Goal: Transaction & Acquisition: Purchase product/service

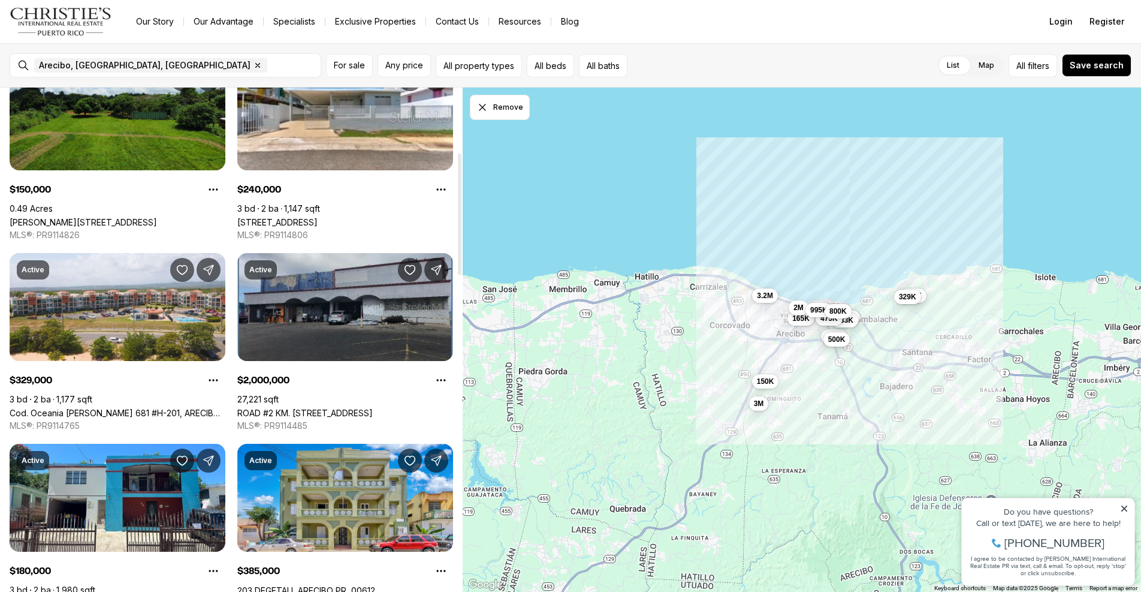
scroll to position [267, 0]
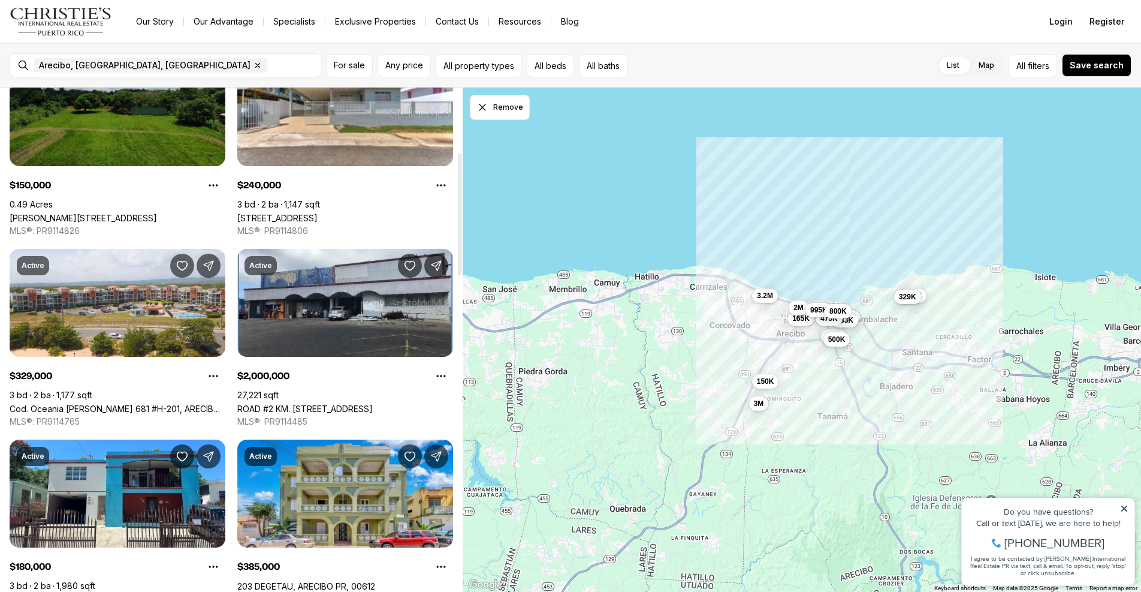
click at [146, 213] on link "[PERSON_NAME][STREET_ADDRESS]" at bounding box center [83, 218] width 147 height 10
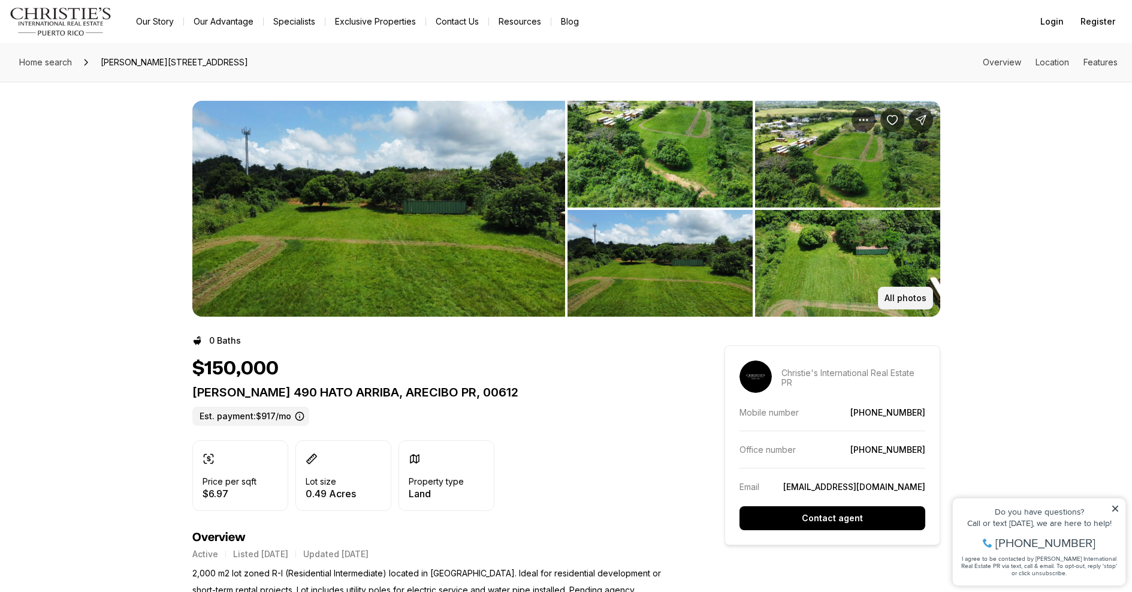
click at [894, 297] on p "All photos" at bounding box center [906, 298] width 42 height 10
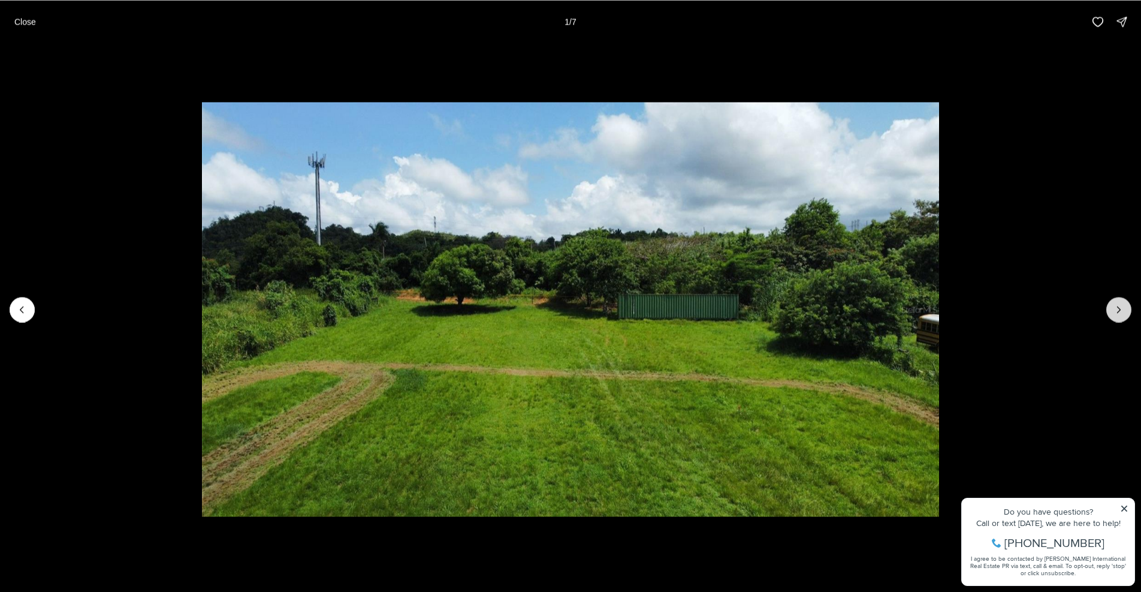
click at [1121, 315] on icon "Next slide" at bounding box center [1119, 309] width 12 height 12
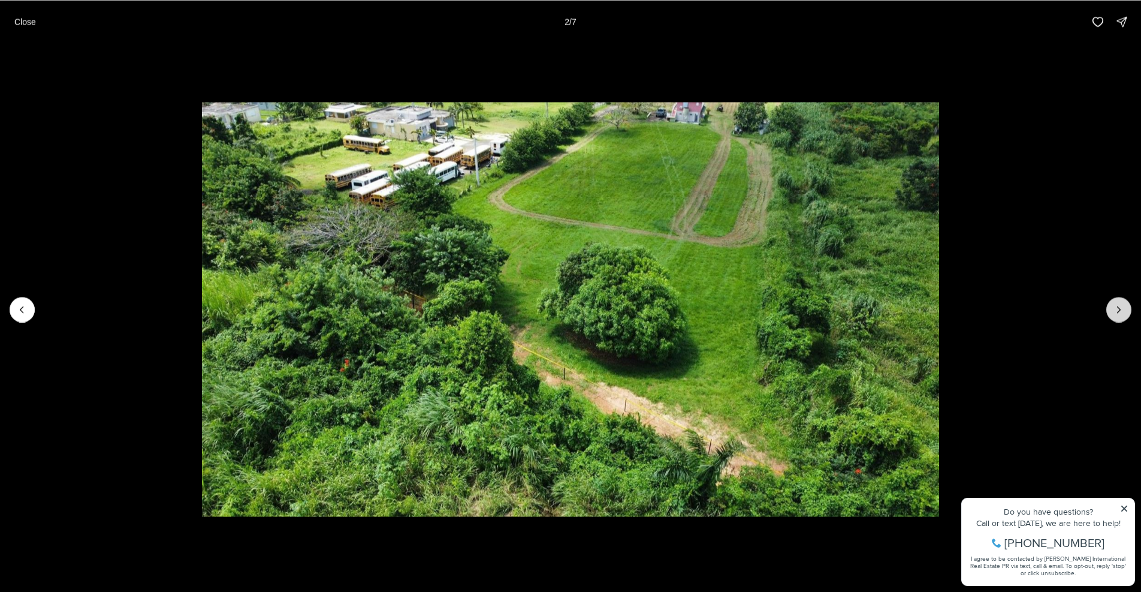
click at [1121, 315] on icon "Next slide" at bounding box center [1119, 309] width 12 height 12
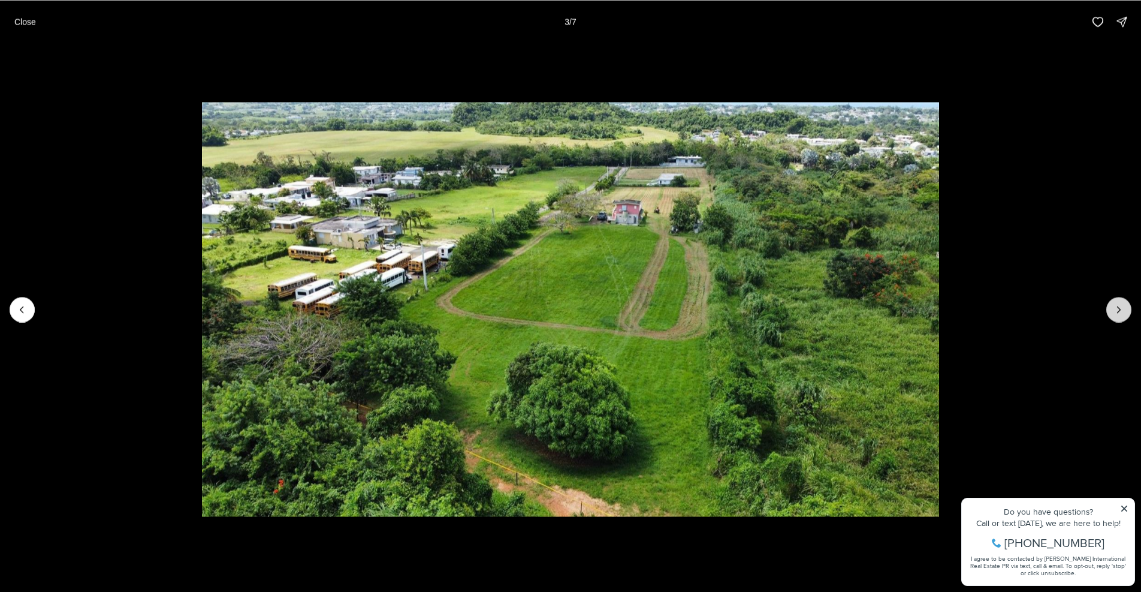
click at [1121, 315] on icon "Next slide" at bounding box center [1119, 309] width 12 height 12
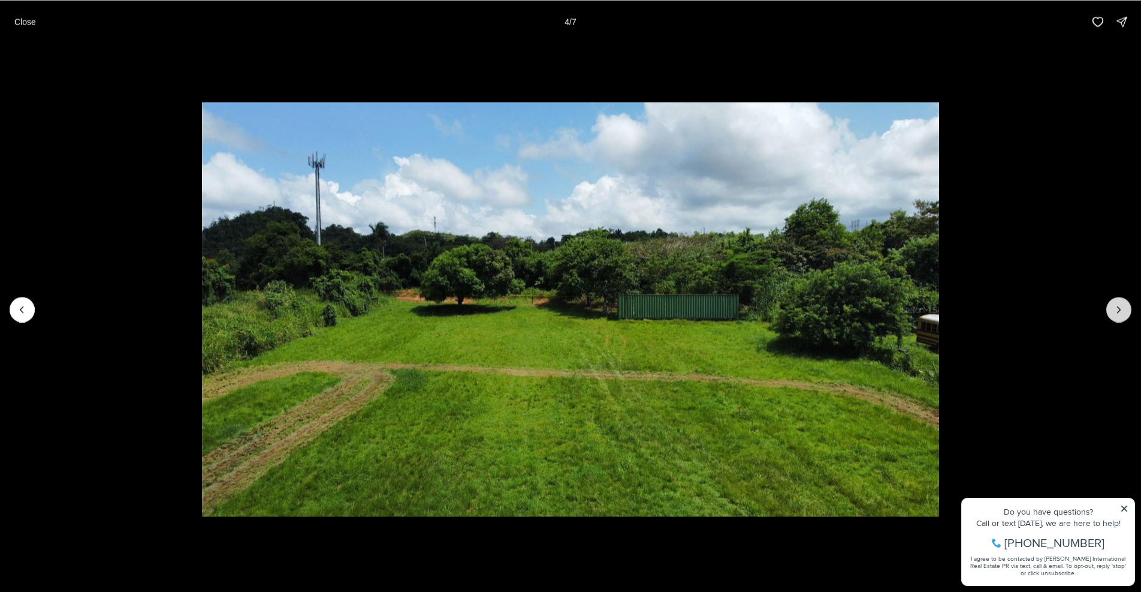
click at [1121, 315] on icon "Next slide" at bounding box center [1119, 309] width 12 height 12
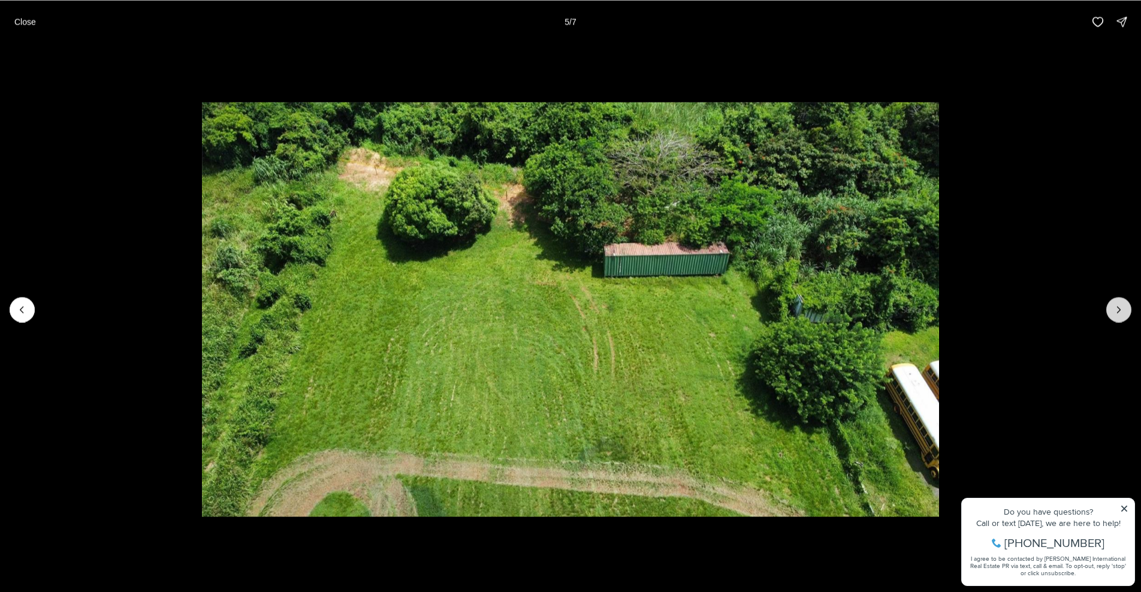
click at [1121, 315] on icon "Next slide" at bounding box center [1119, 309] width 12 height 12
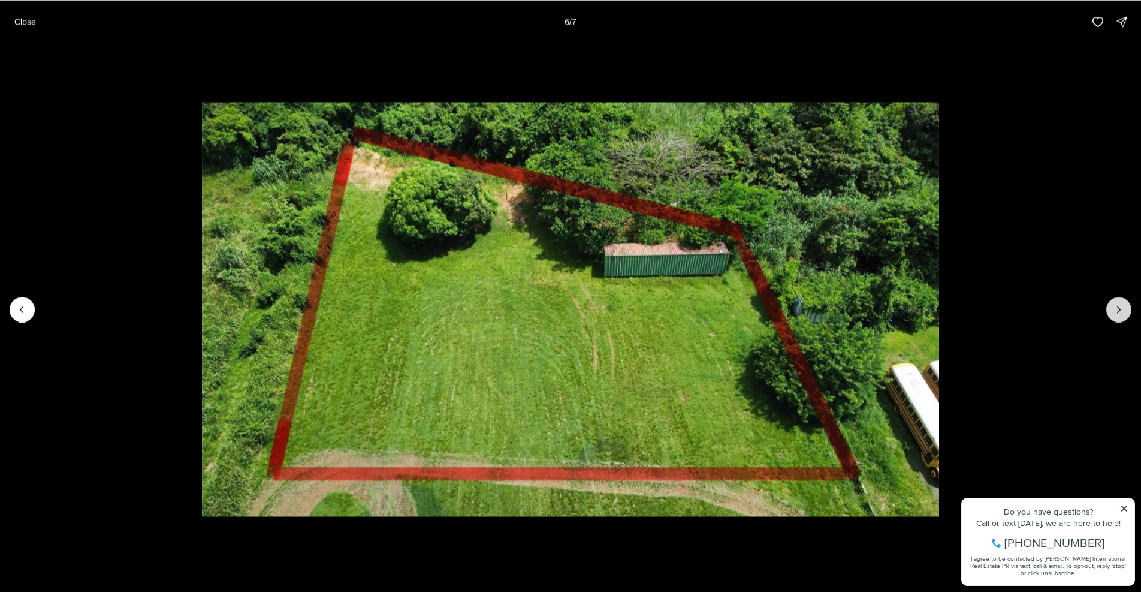
click at [1121, 315] on icon "Next slide" at bounding box center [1119, 309] width 12 height 12
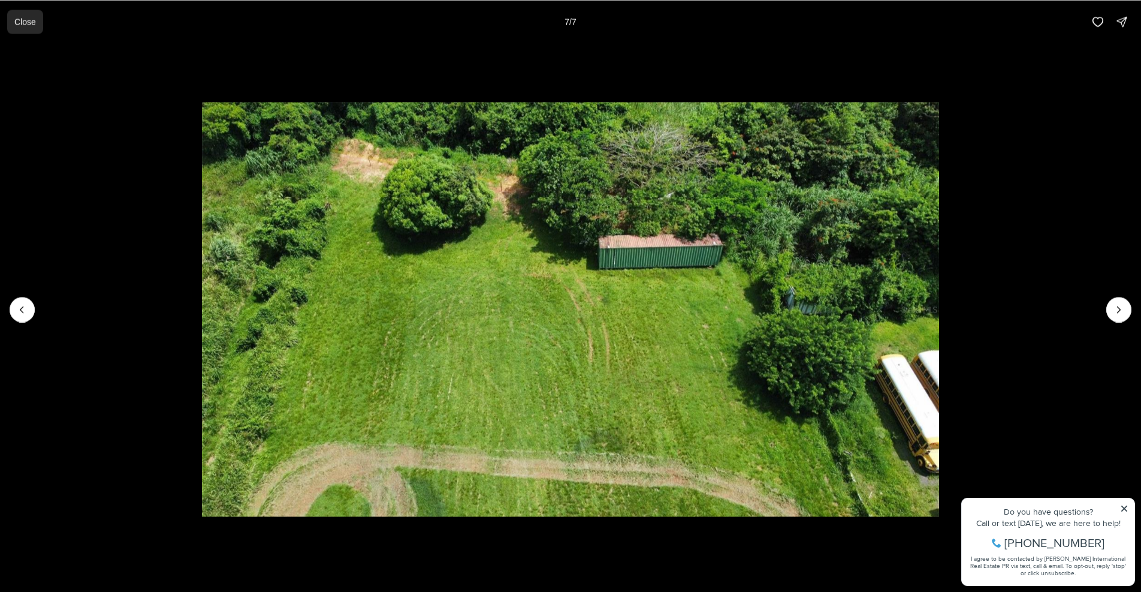
click at [35, 28] on button "Close" at bounding box center [25, 22] width 36 height 24
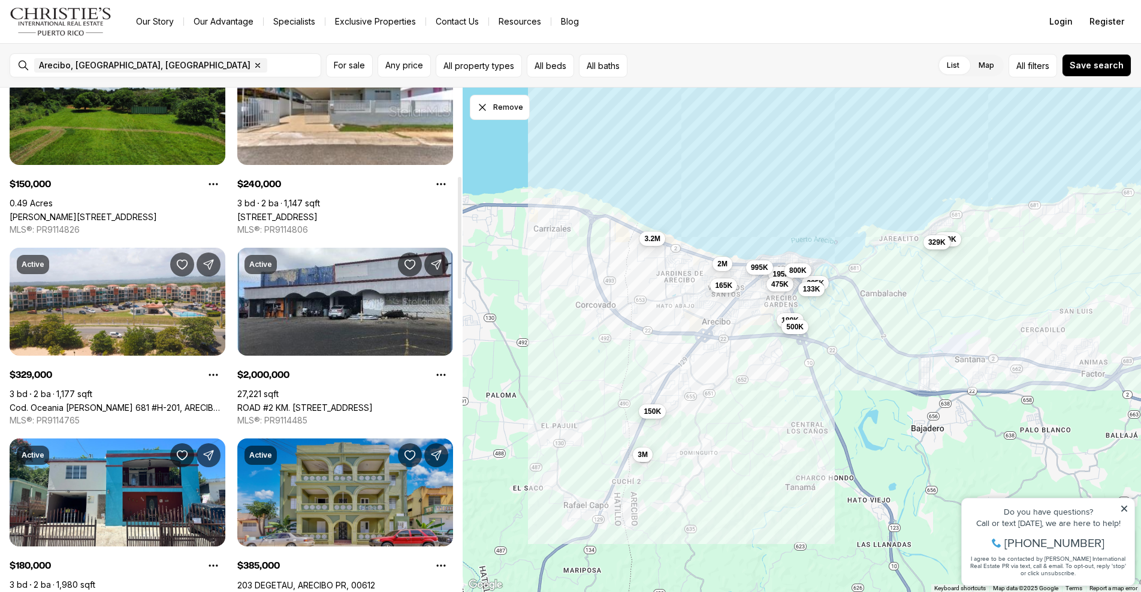
scroll to position [364, 0]
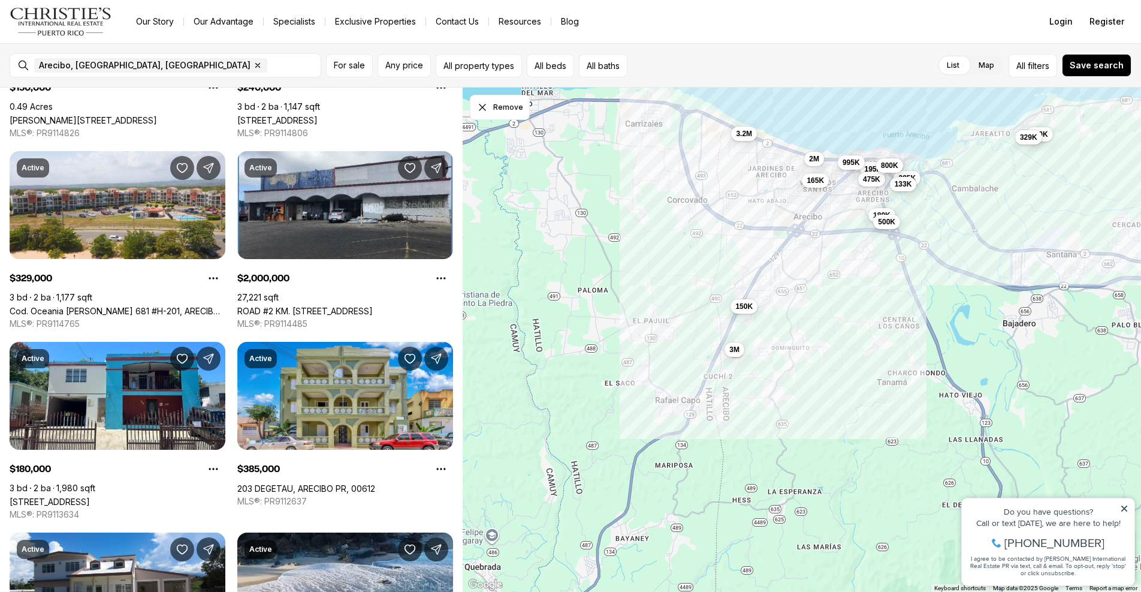
drag, startPoint x: 614, startPoint y: 495, endPoint x: 712, endPoint y: 399, distance: 136.9
click at [712, 398] on div "165K 195K 150K 240K 329K 2M 180K 385K 133K 475K 995K 800K 500K 3.2M 3M" at bounding box center [802, 340] width 679 height 505
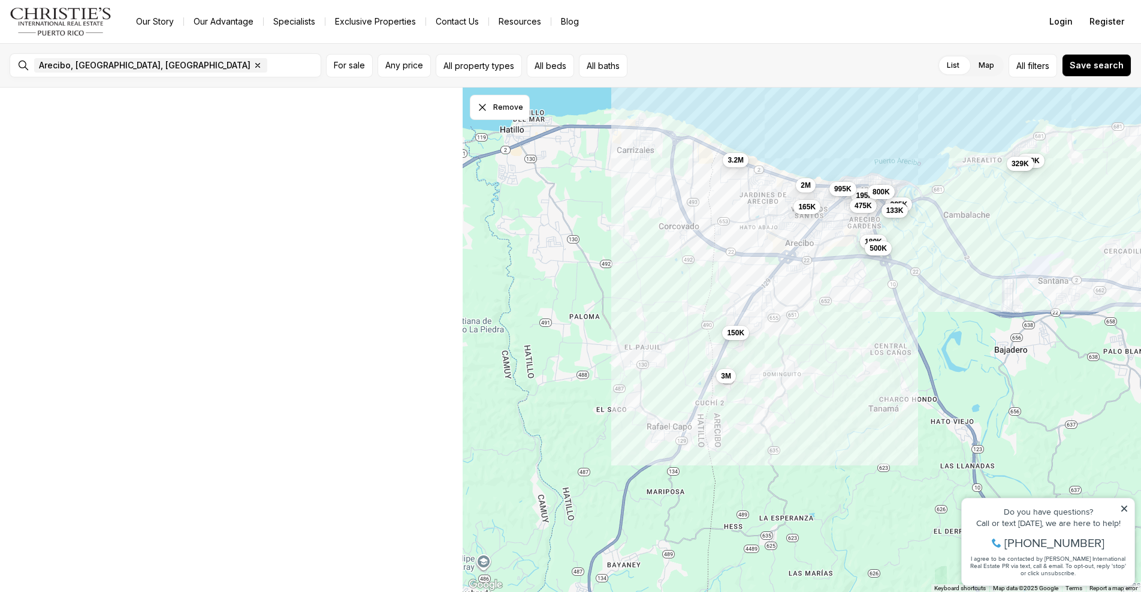
scroll to position [0, 0]
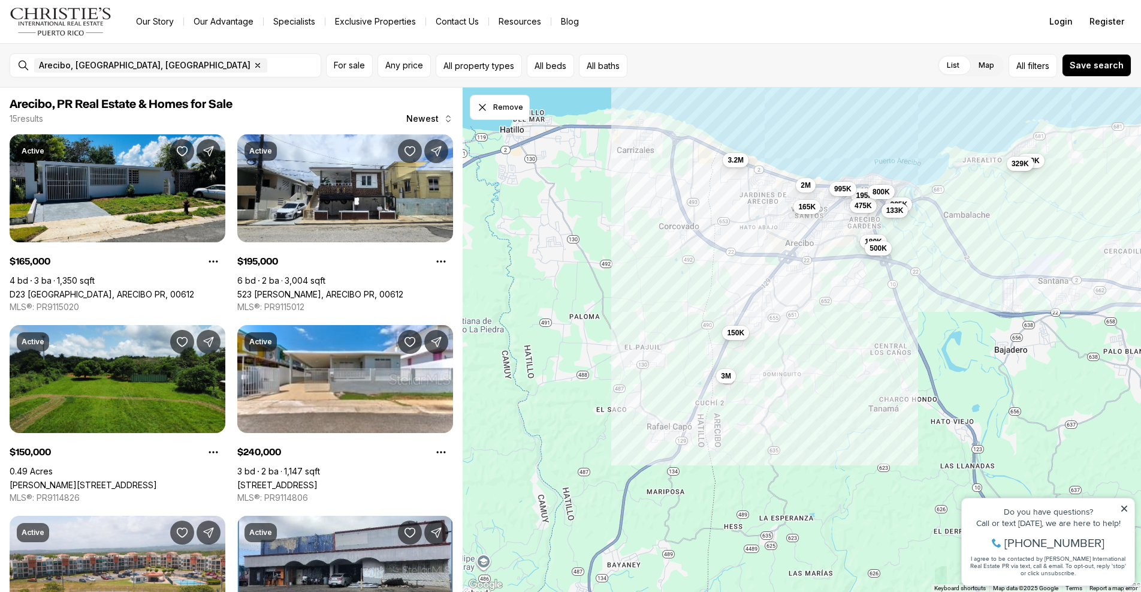
click at [1124, 507] on icon at bounding box center [1125, 508] width 6 height 6
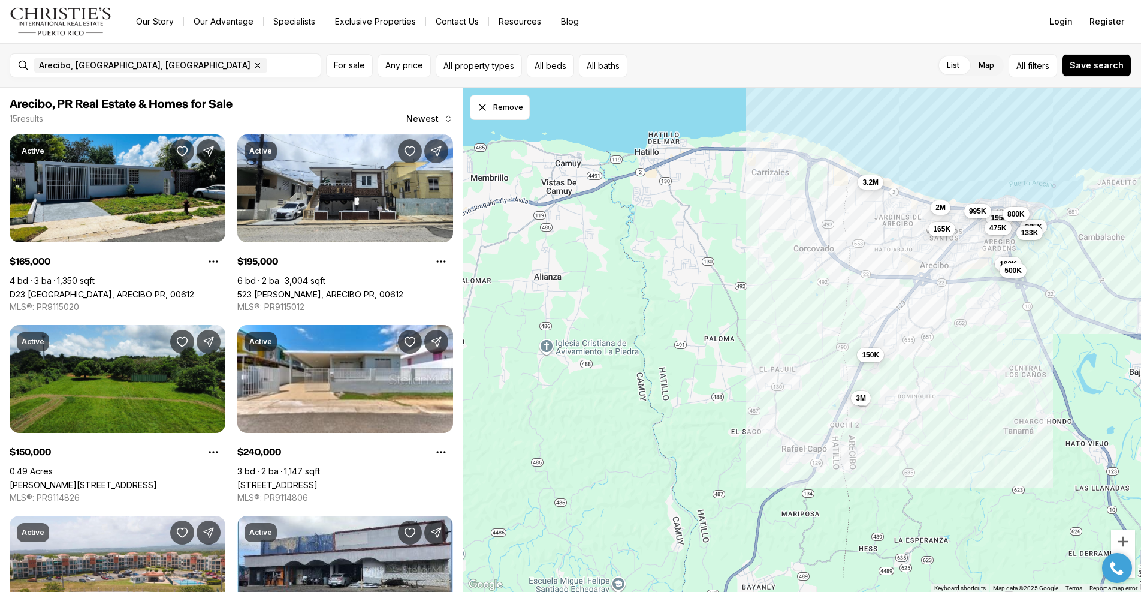
drag, startPoint x: 598, startPoint y: 337, endPoint x: 712, endPoint y: 361, distance: 117.0
click at [712, 360] on div "165K 195K 150K 240K 329K 2M 180K 385K 133K 475K 995K 800K 500K 3.2M 3M" at bounding box center [802, 340] width 679 height 505
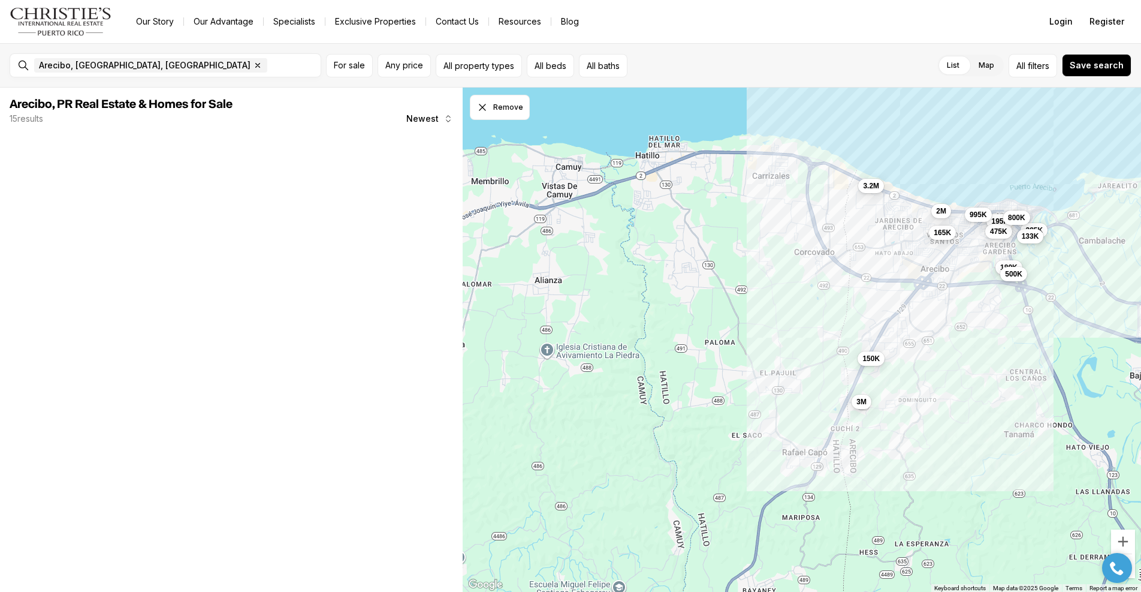
click at [578, 172] on div "165K 195K 150K 2M 180K 385K 133K 475K 995K 800K 500K 3.2M 3M" at bounding box center [802, 340] width 679 height 505
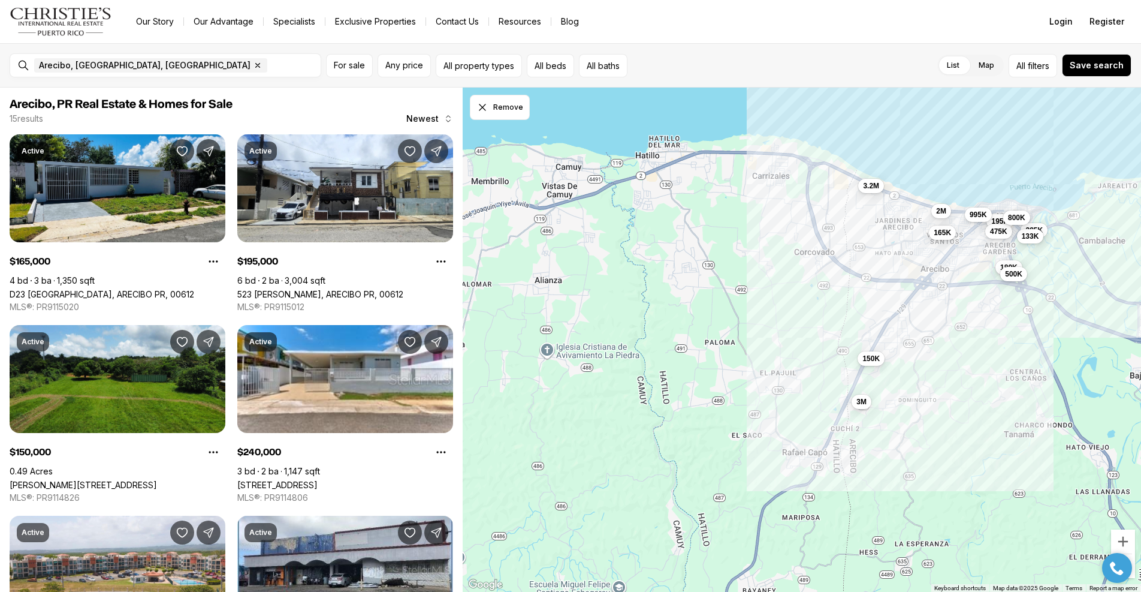
click at [565, 161] on div "165K 195K 150K 2M 180K 385K 133K 475K 995K 800K 500K 3.2M 3M" at bounding box center [802, 340] width 679 height 505
click at [482, 108] on icon "Dismiss drawing" at bounding box center [483, 107] width 12 height 12
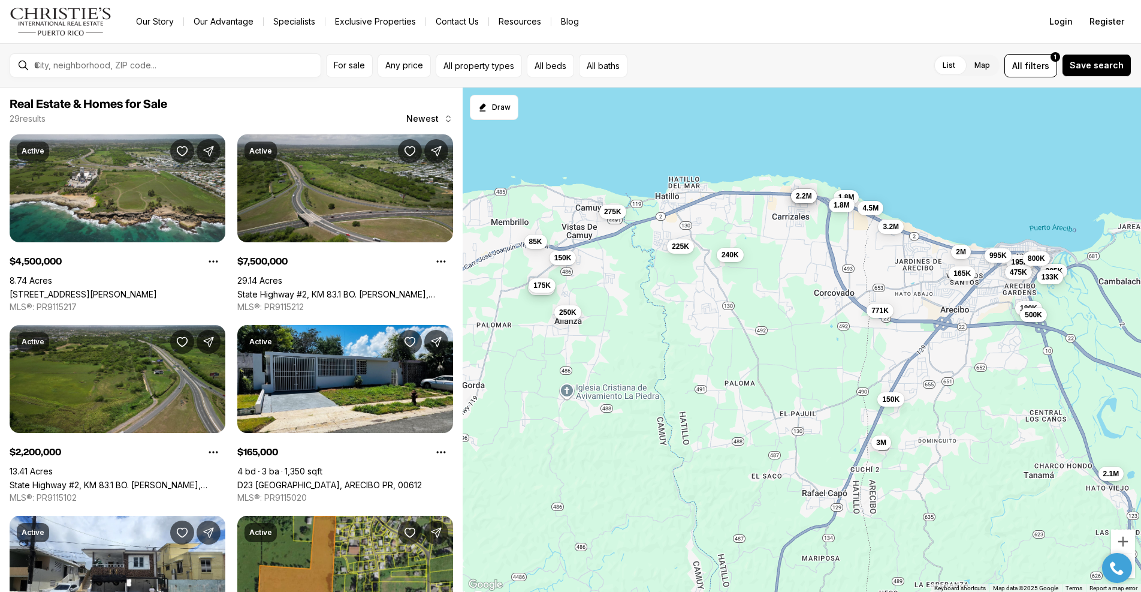
drag, startPoint x: 519, startPoint y: 150, endPoint x: 514, endPoint y: 176, distance: 26.2
click at [520, 180] on div "165K 195K 150K 2M 180K 385K 133K 475K 995K 800K 500K 3.2M 3M 4.5M 7.5M 2.2M 250…" at bounding box center [802, 340] width 679 height 505
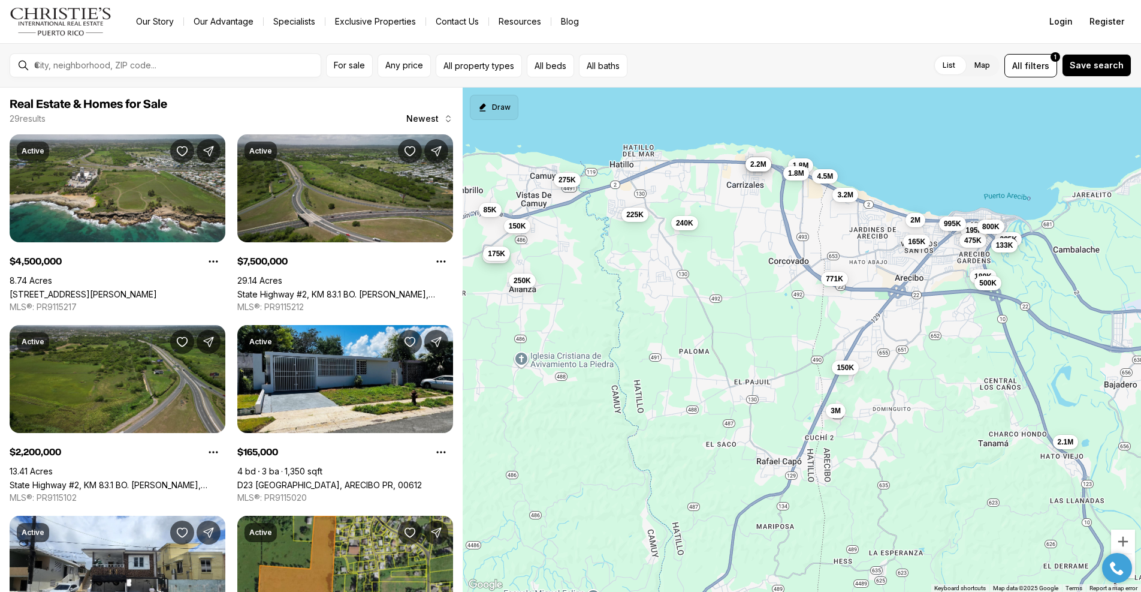
click at [492, 114] on button "Draw" at bounding box center [494, 107] width 49 height 25
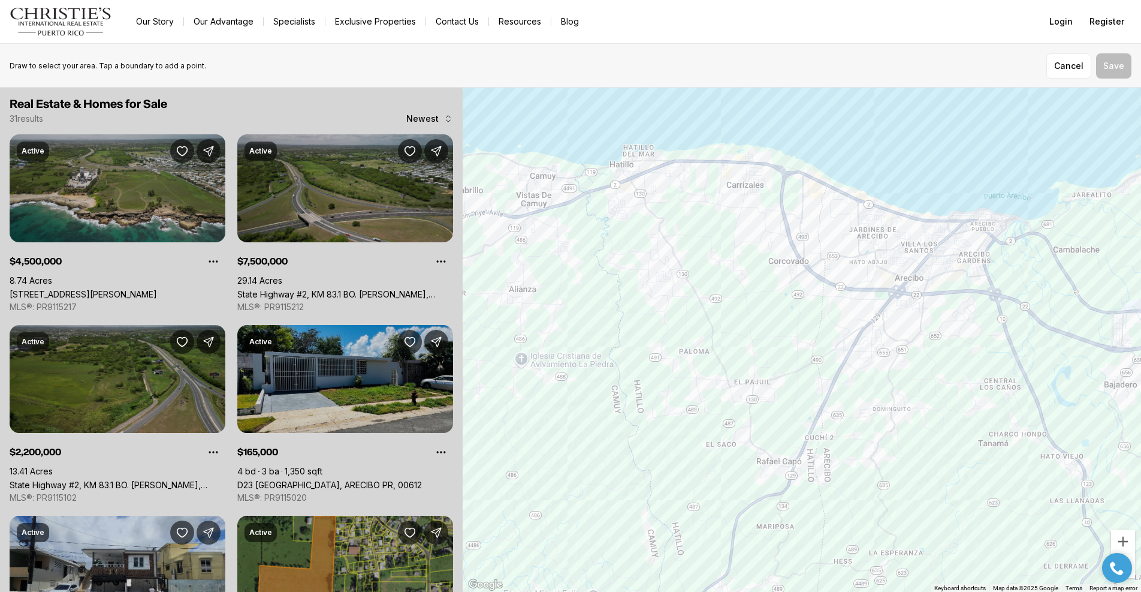
drag, startPoint x: 531, startPoint y: 159, endPoint x: 538, endPoint y: 170, distance: 13.0
click at [538, 170] on div at bounding box center [802, 340] width 679 height 505
click at [1104, 71] on button "Save" at bounding box center [1113, 65] width 35 height 25
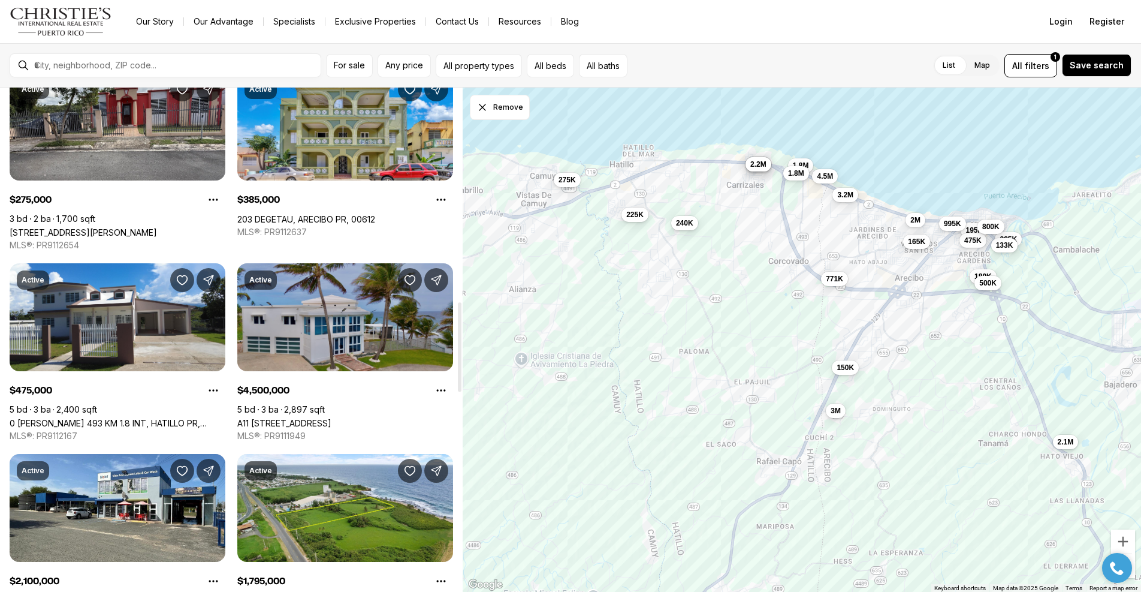
scroll to position [1262, 0]
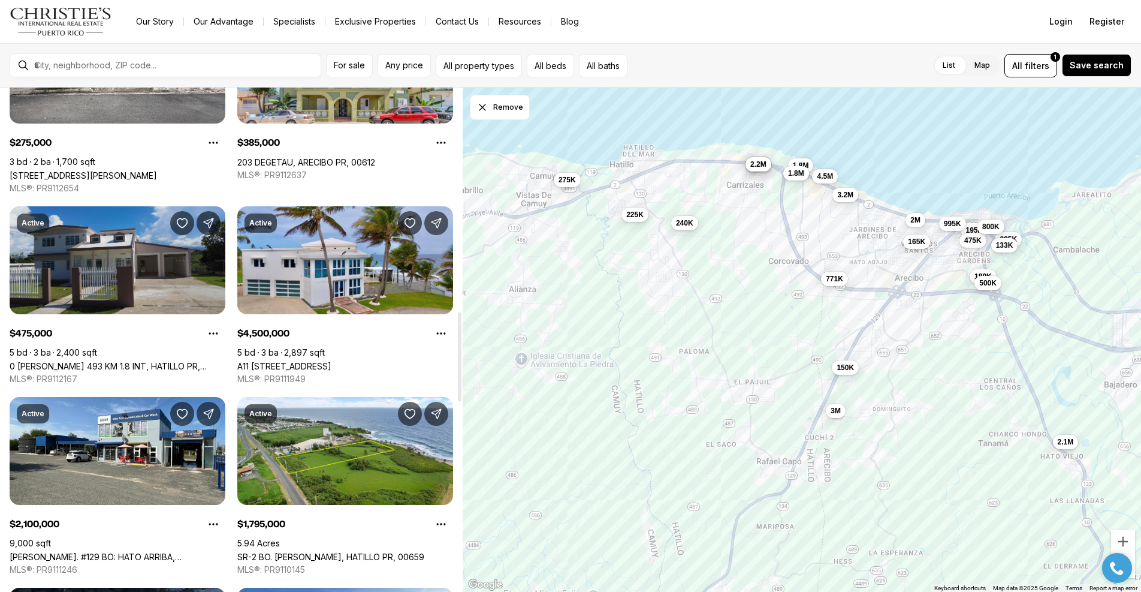
click at [117, 361] on link "0 [PERSON_NAME] 493 KM 1.8 INT, HATILLO PR, 00659" at bounding box center [118, 366] width 216 height 10
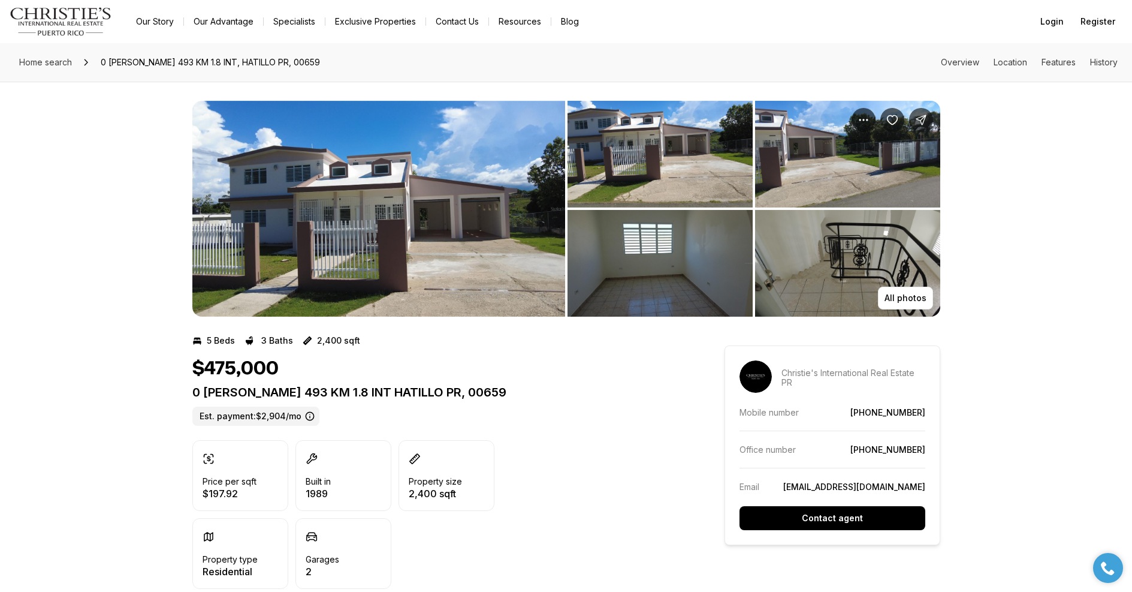
click at [404, 212] on img "View image gallery" at bounding box center [378, 209] width 373 height 216
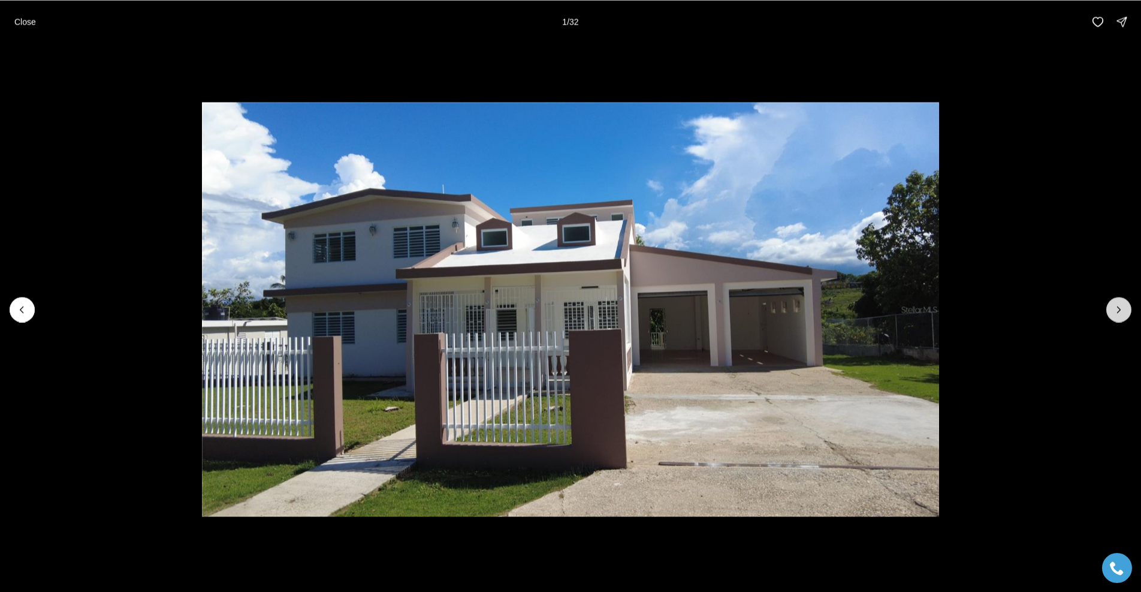
click at [1125, 309] on button "Next slide" at bounding box center [1119, 309] width 25 height 25
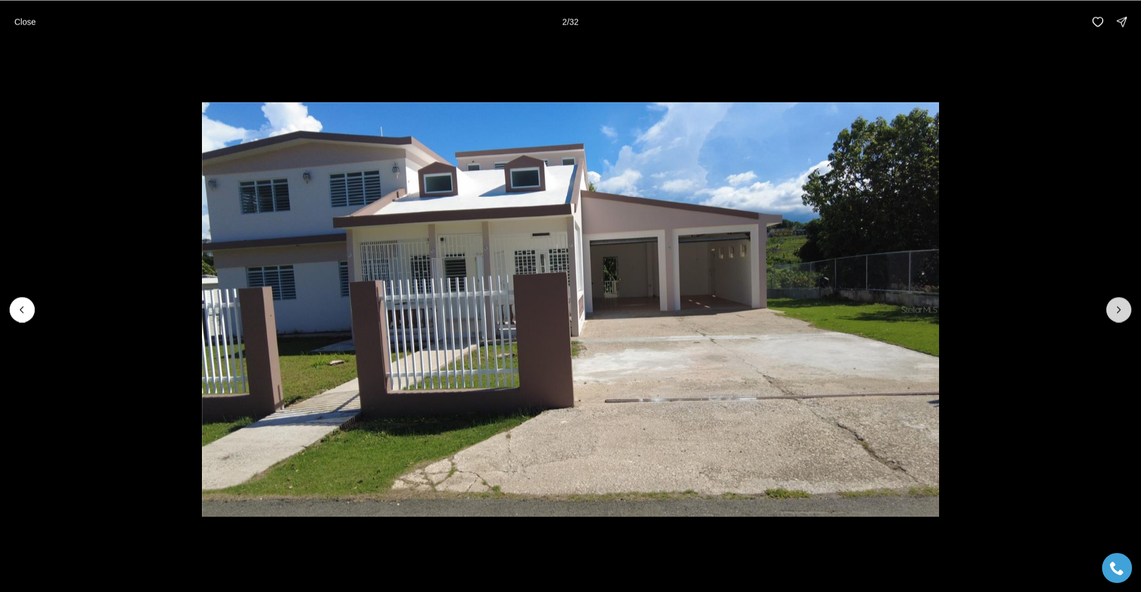
click at [1125, 309] on button "Next slide" at bounding box center [1119, 309] width 25 height 25
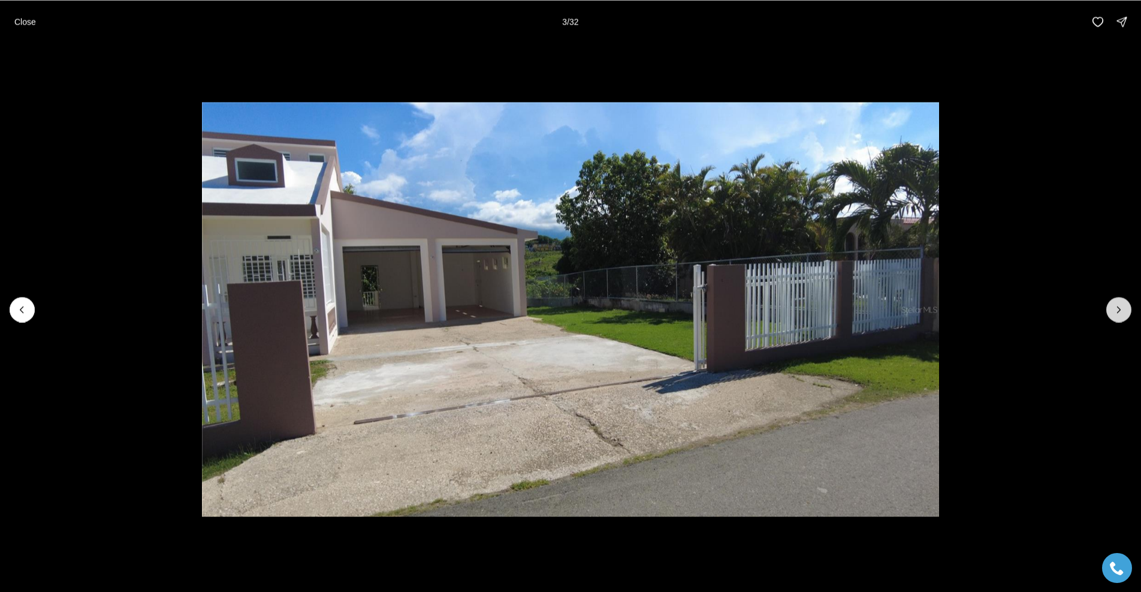
click at [1125, 309] on button "Next slide" at bounding box center [1119, 309] width 25 height 25
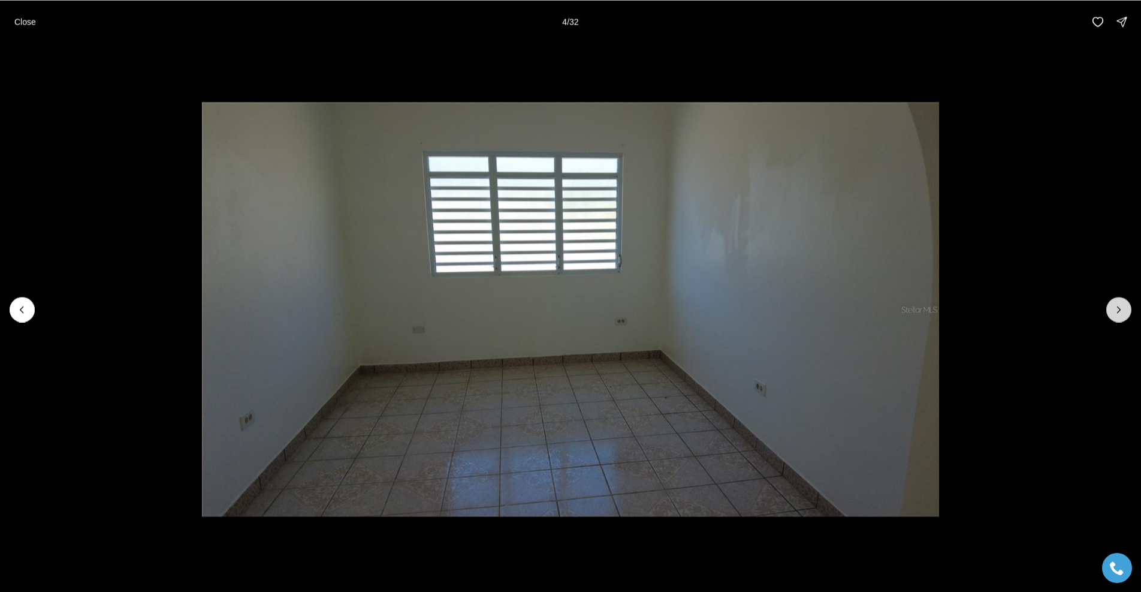
click at [1125, 309] on button "Next slide" at bounding box center [1119, 309] width 25 height 25
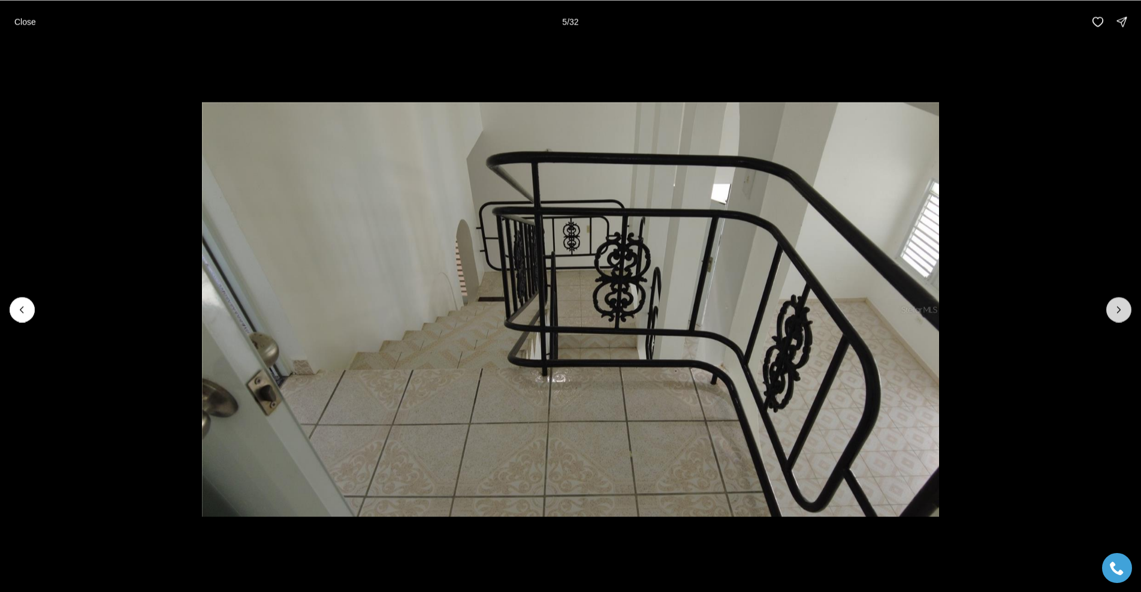
click at [1125, 309] on button "Next slide" at bounding box center [1119, 309] width 25 height 25
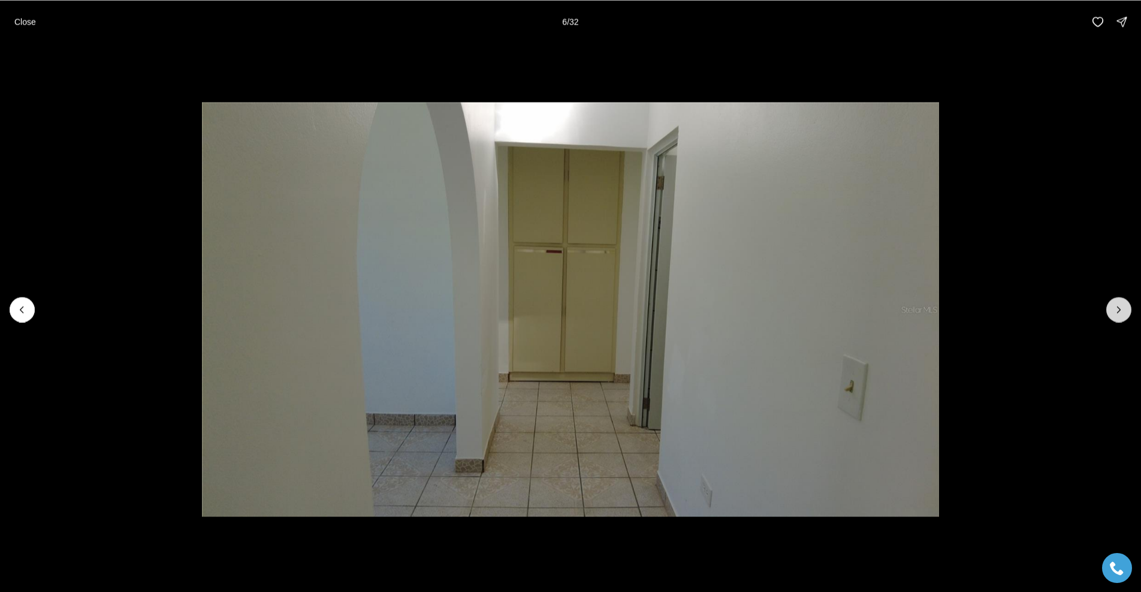
click at [1125, 309] on button "Next slide" at bounding box center [1119, 309] width 25 height 25
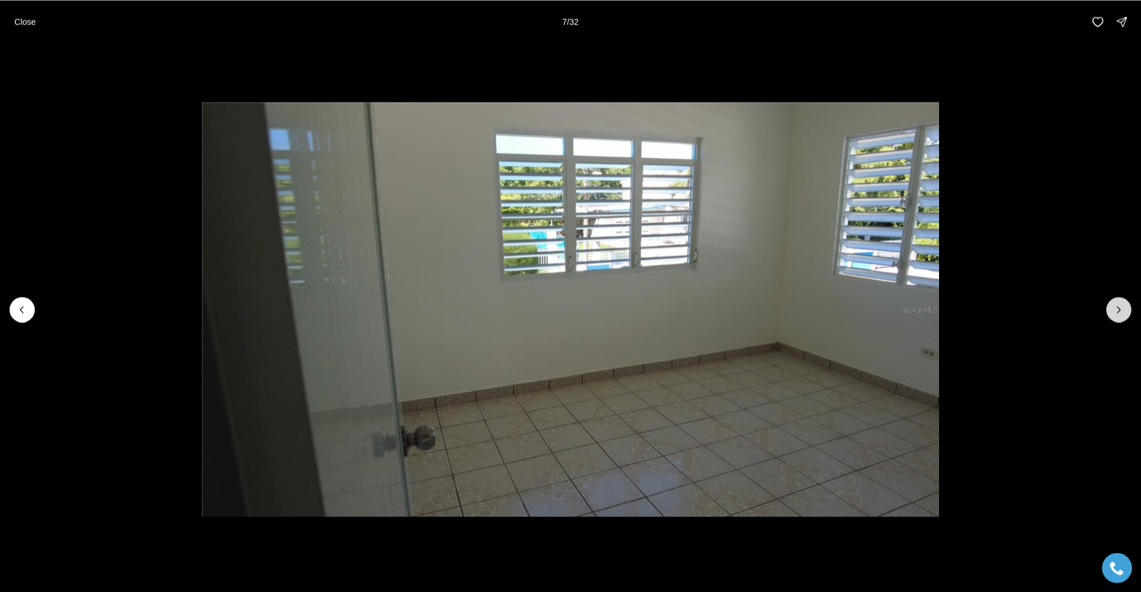
click at [1125, 309] on button "Next slide" at bounding box center [1119, 309] width 25 height 25
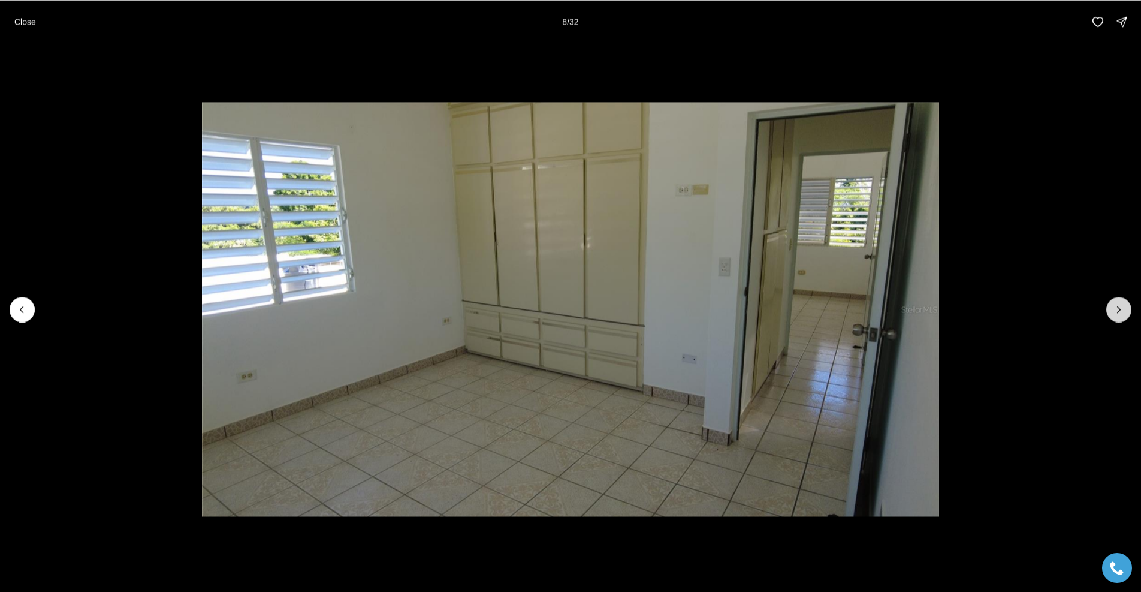
click at [1125, 309] on button "Next slide" at bounding box center [1119, 309] width 25 height 25
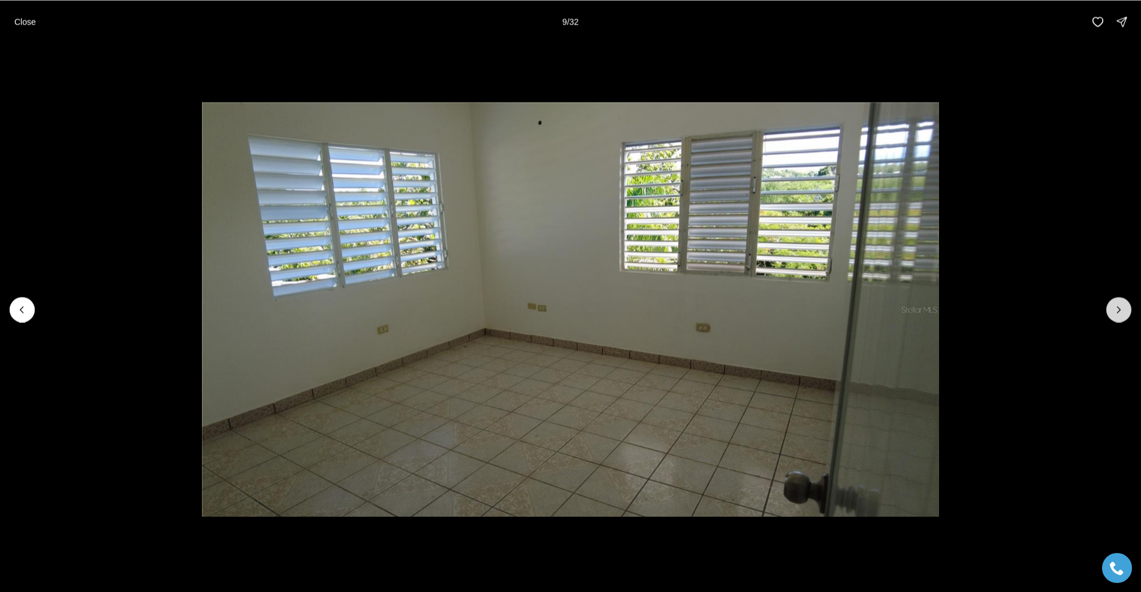
click at [1125, 309] on button "Next slide" at bounding box center [1119, 309] width 25 height 25
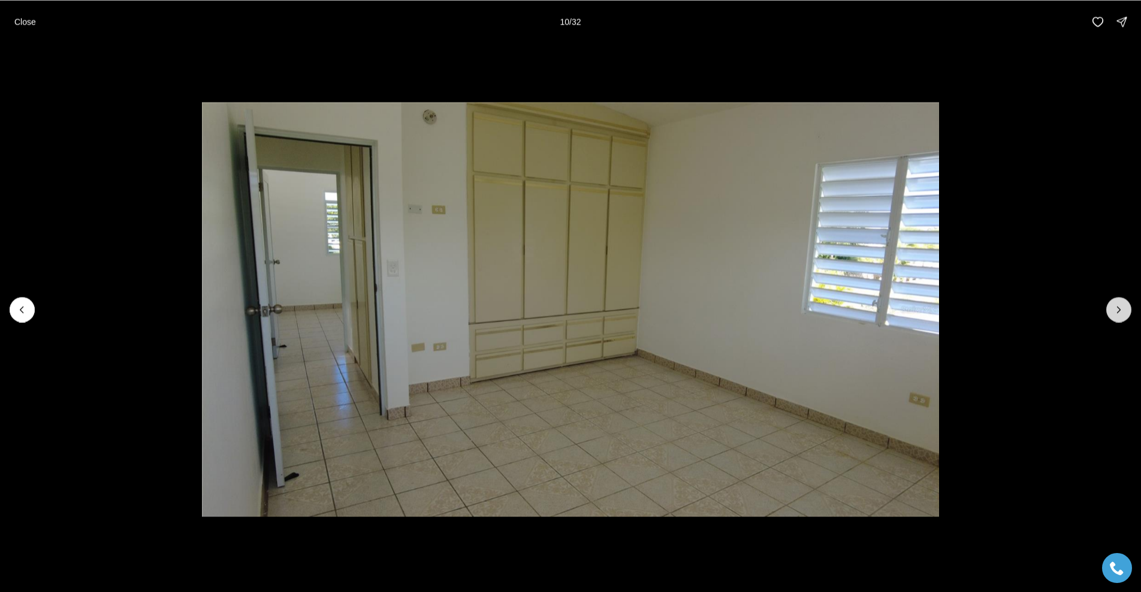
click at [1125, 309] on button "Next slide" at bounding box center [1119, 309] width 25 height 25
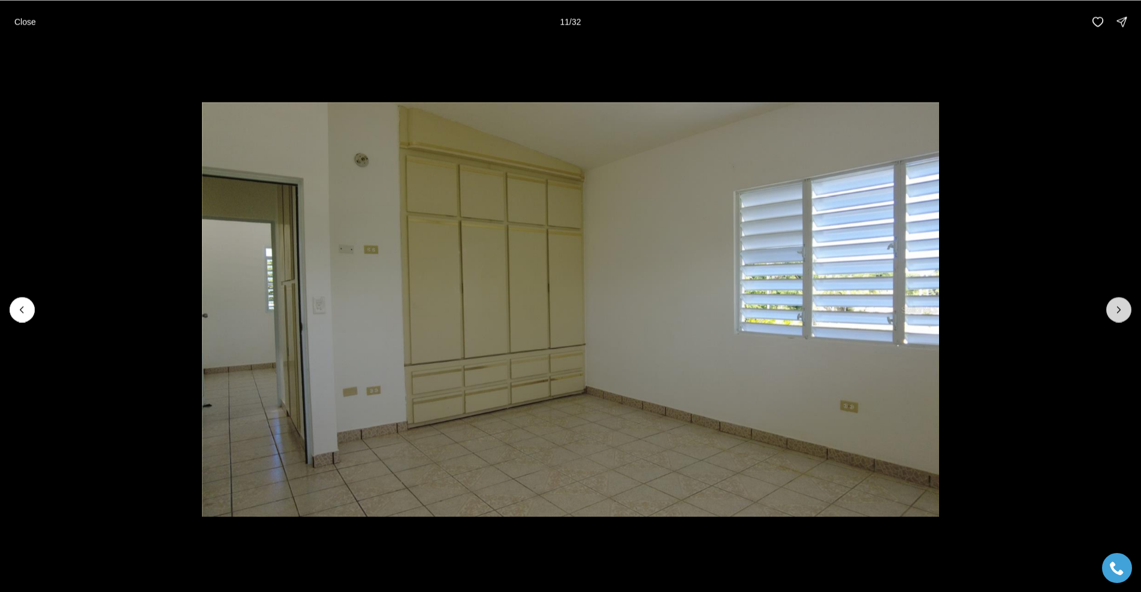
click at [1125, 309] on button "Next slide" at bounding box center [1119, 309] width 25 height 25
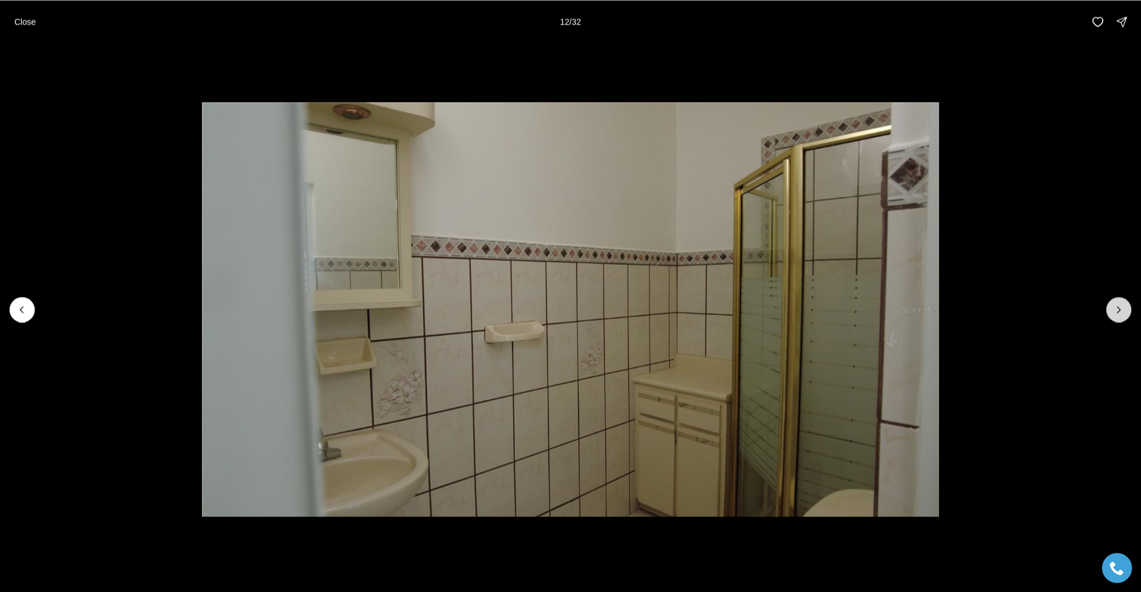
click at [1125, 309] on button "Next slide" at bounding box center [1119, 309] width 25 height 25
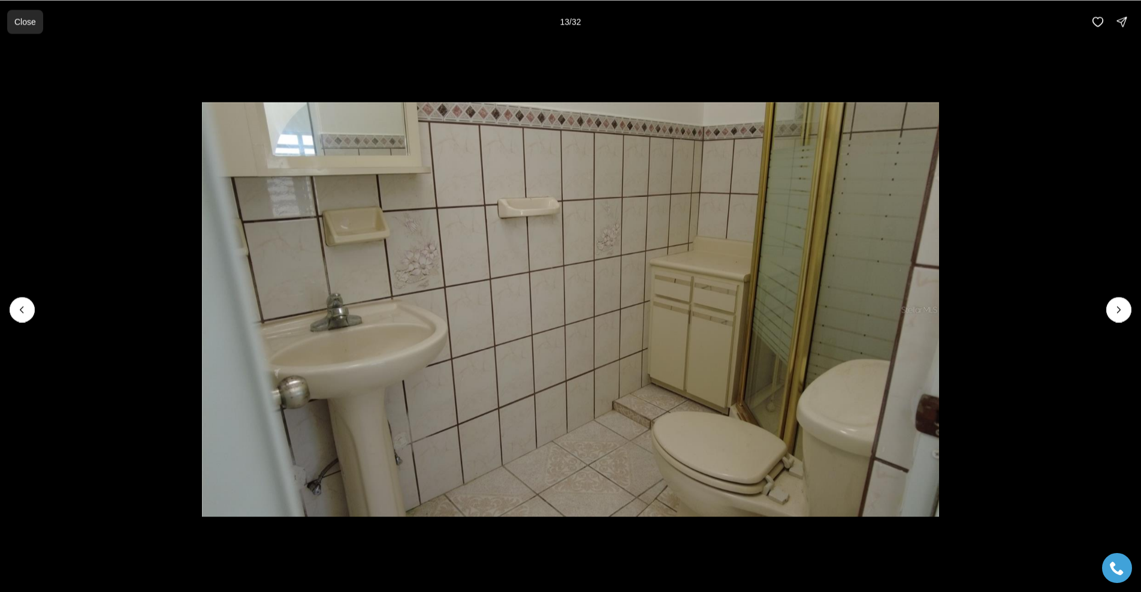
click at [25, 22] on p "Close" at bounding box center [25, 22] width 22 height 10
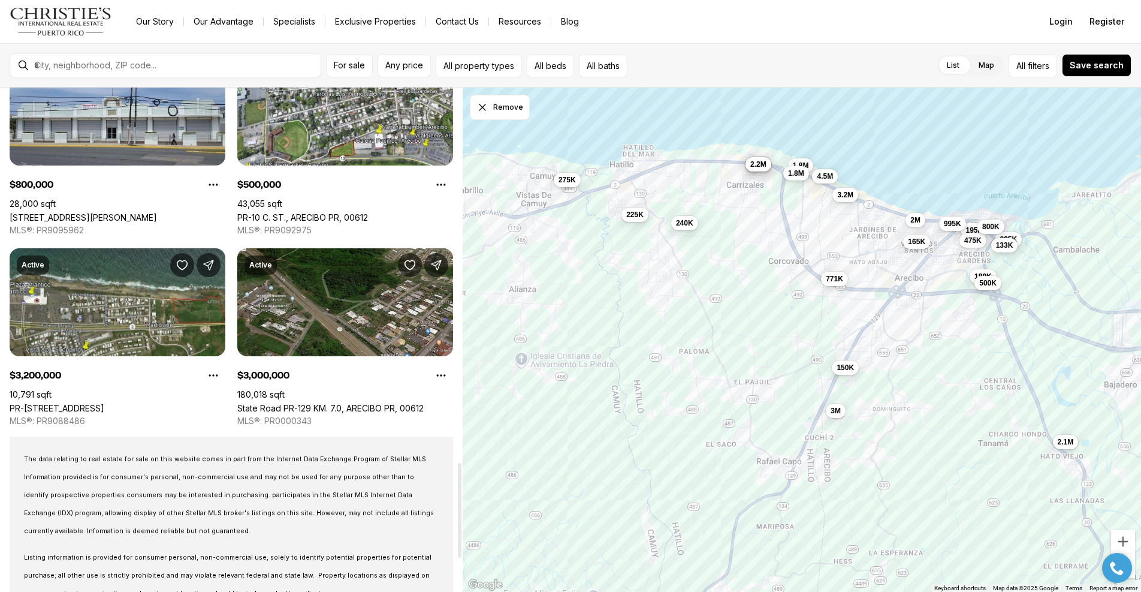
scroll to position [2159, 0]
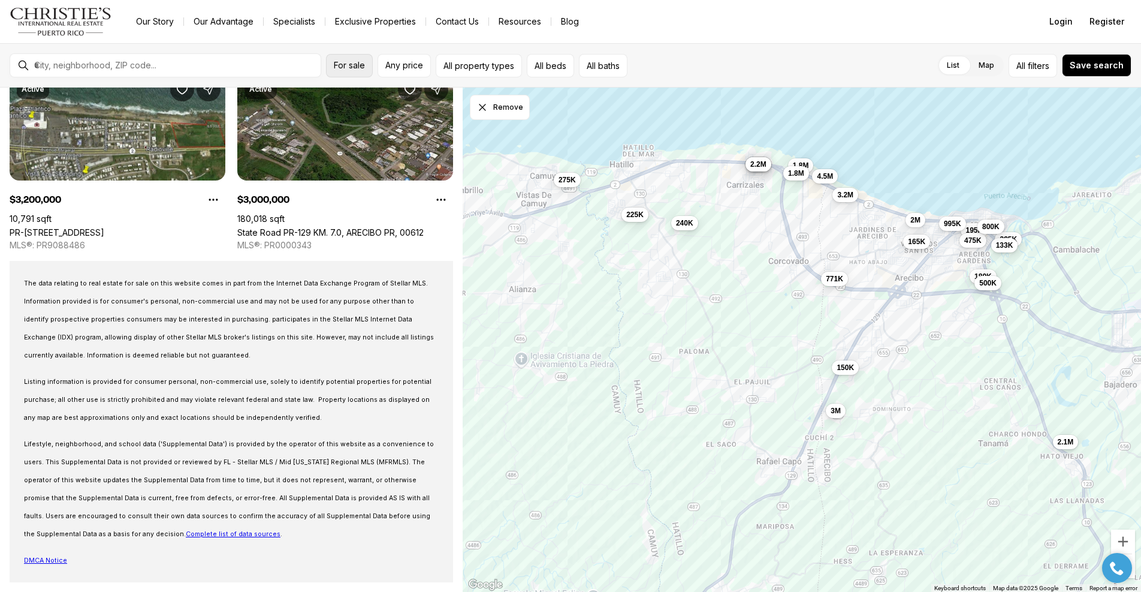
click at [361, 62] on span "For sale" at bounding box center [349, 66] width 31 height 10
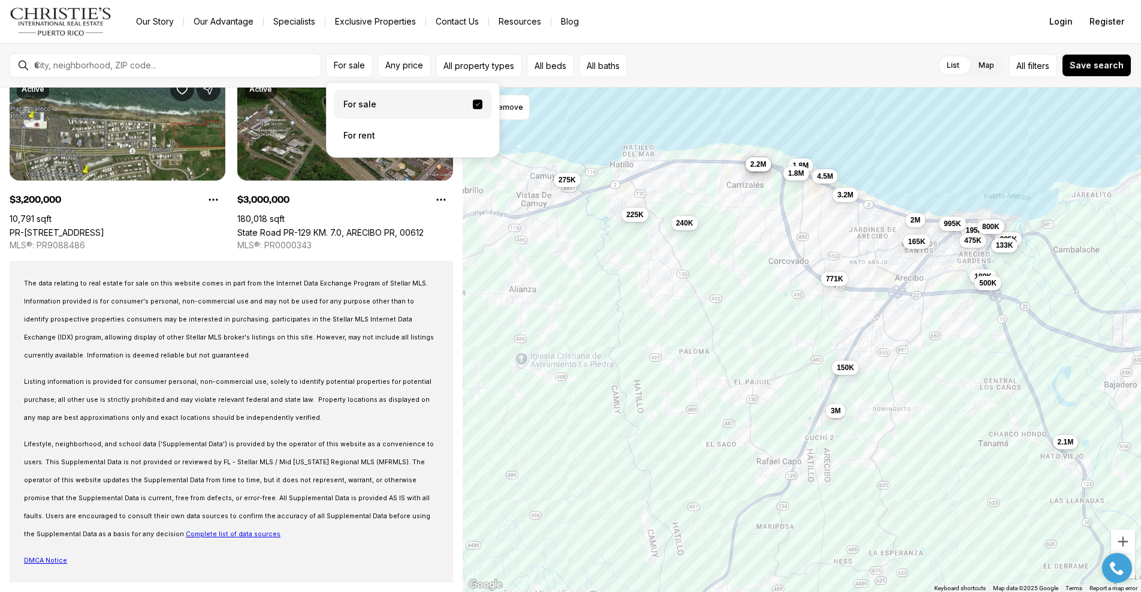
click at [405, 106] on label "For sale" at bounding box center [413, 104] width 158 height 29
click at [473, 106] on button "For sale" at bounding box center [478, 105] width 10 height 10
click at [469, 68] on button "All property types" at bounding box center [479, 65] width 86 height 23
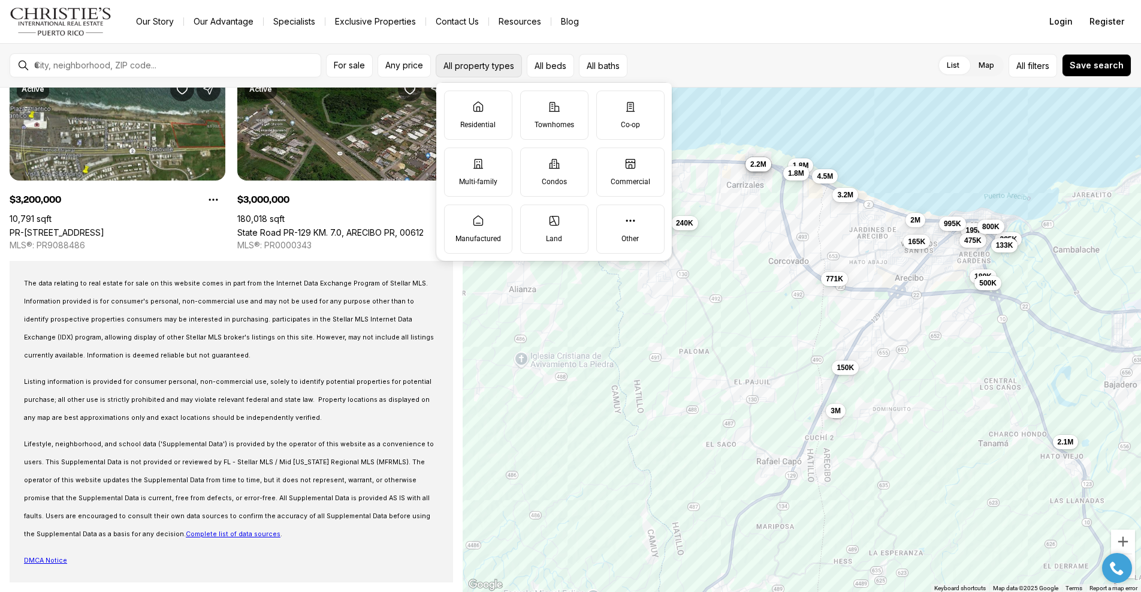
click at [469, 68] on button "All property types" at bounding box center [479, 65] width 86 height 23
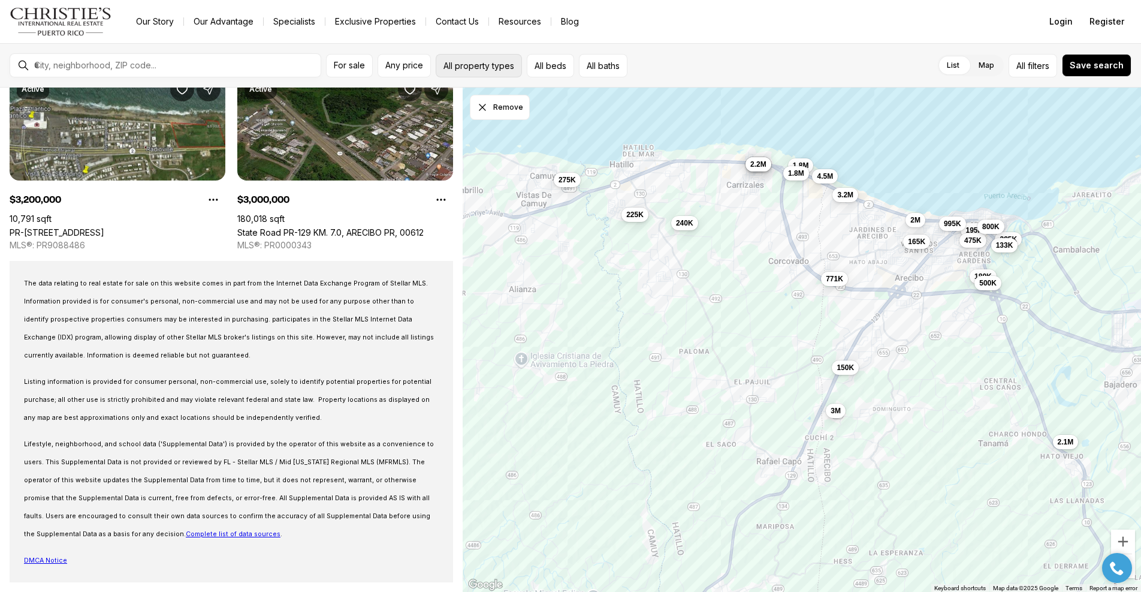
click at [466, 69] on button "All property types" at bounding box center [479, 65] width 86 height 23
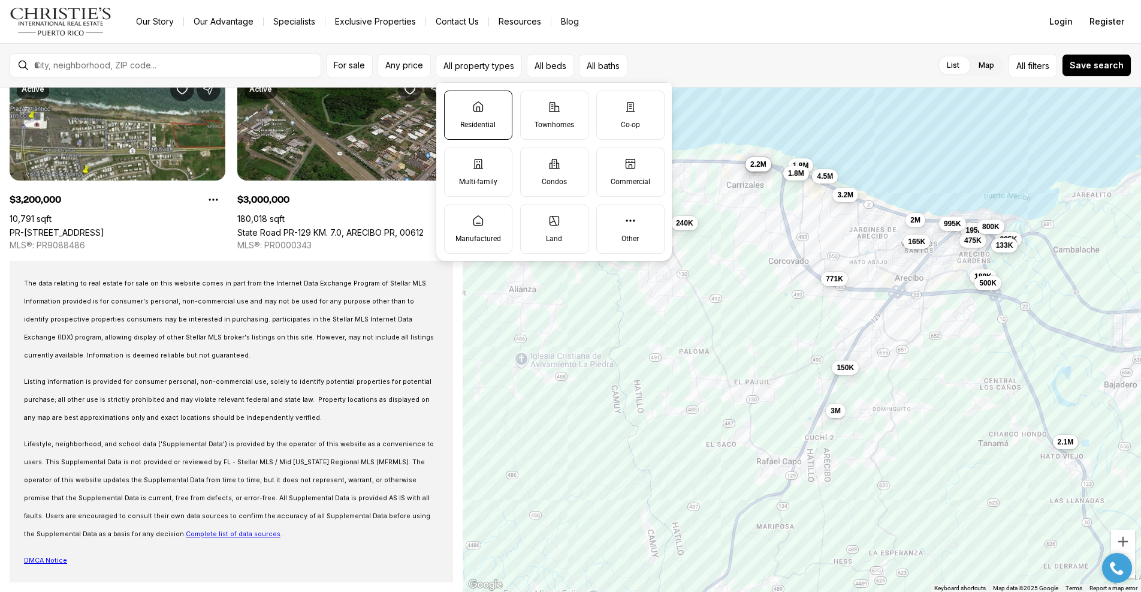
click at [481, 128] on p "Residential" at bounding box center [477, 125] width 35 height 10
click at [457, 103] on button "Residential" at bounding box center [451, 97] width 12 height 12
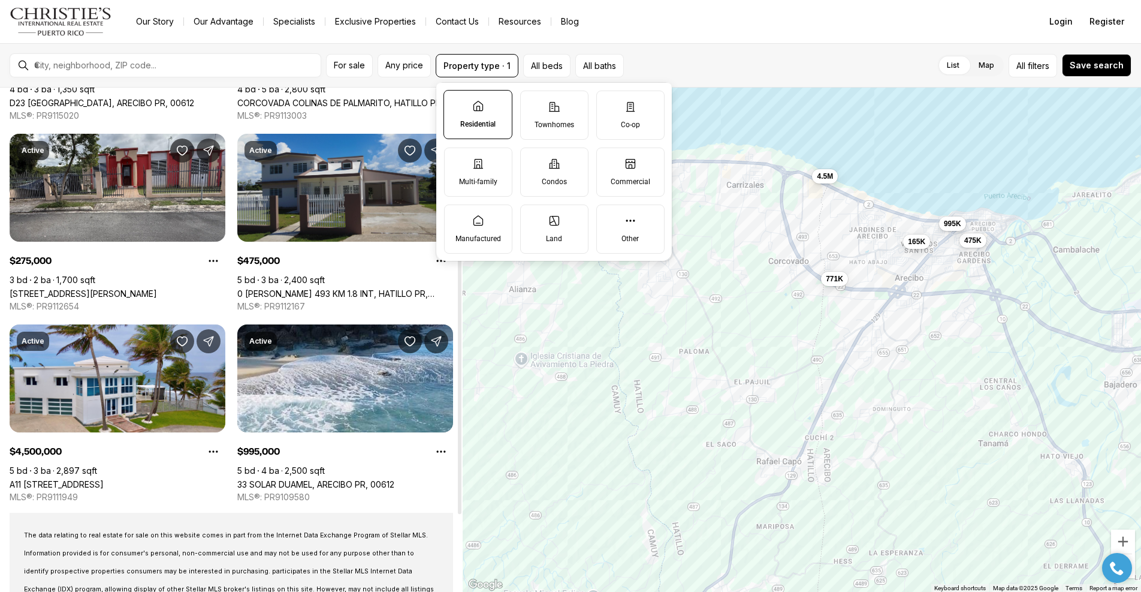
scroll to position [298, 0]
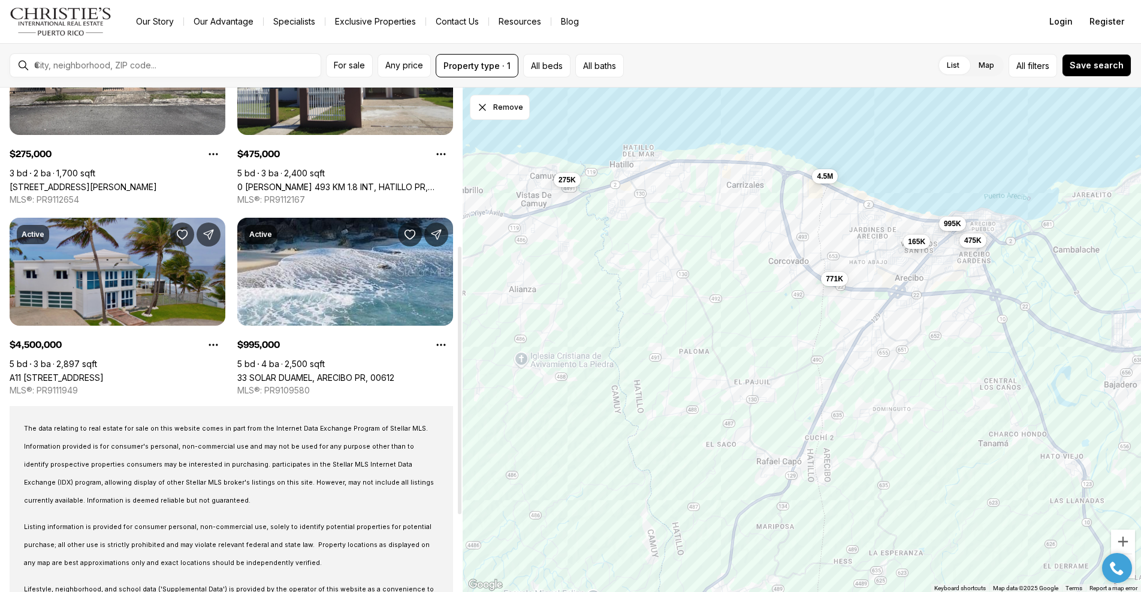
click at [104, 372] on link "A11 CALLE MARFIL (TESORO DEL MAR), HATILLO PR, 00659" at bounding box center [57, 377] width 94 height 10
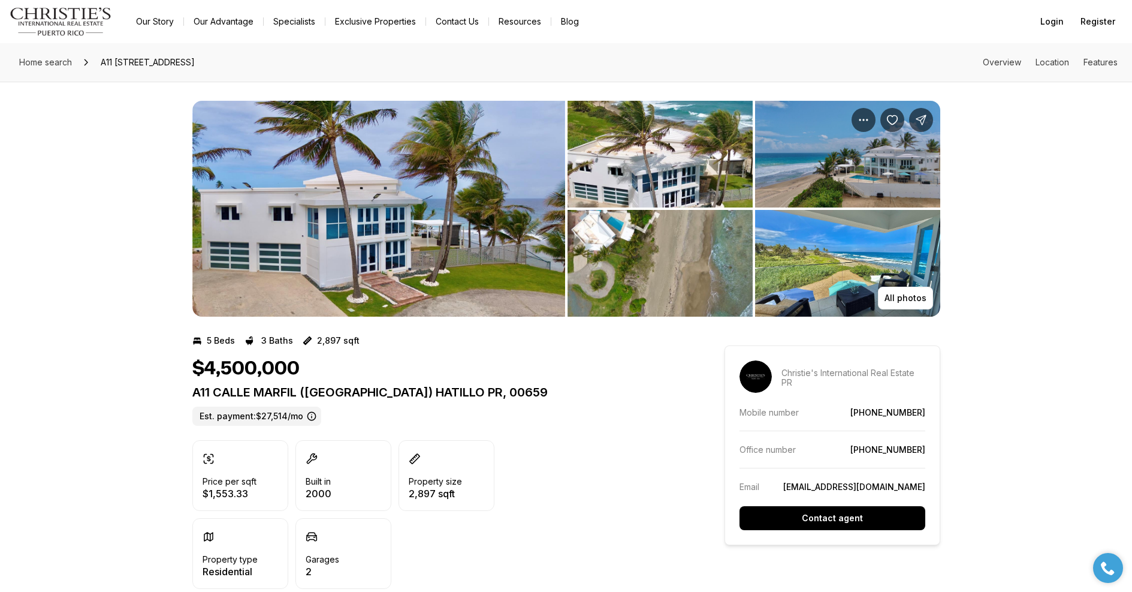
click at [644, 165] on img "View image gallery" at bounding box center [660, 154] width 185 height 107
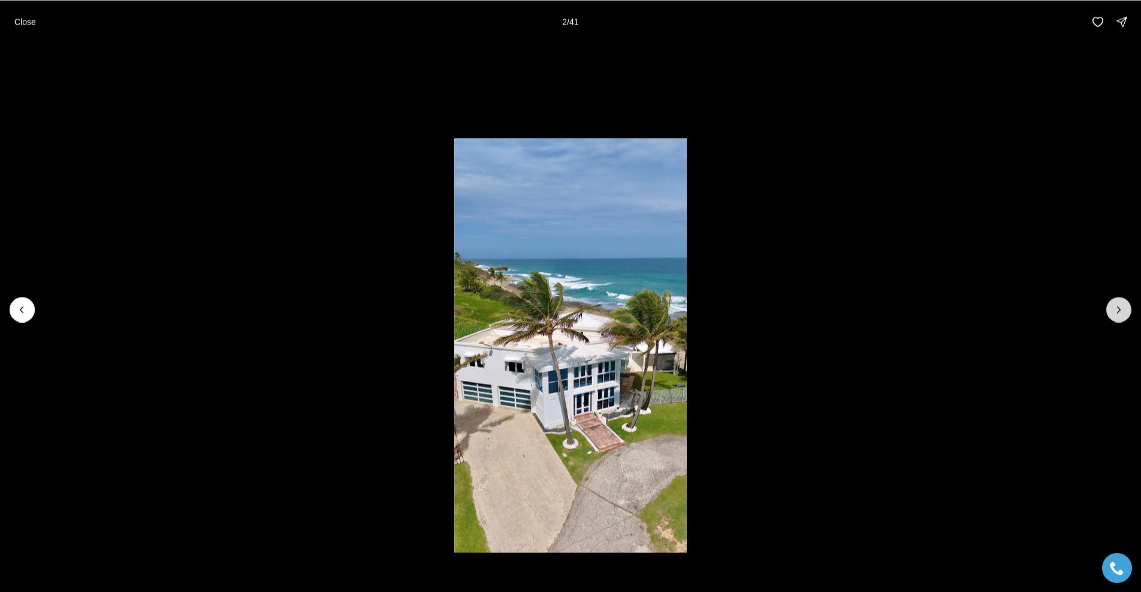
click at [1125, 312] on button "Next slide" at bounding box center [1119, 309] width 25 height 25
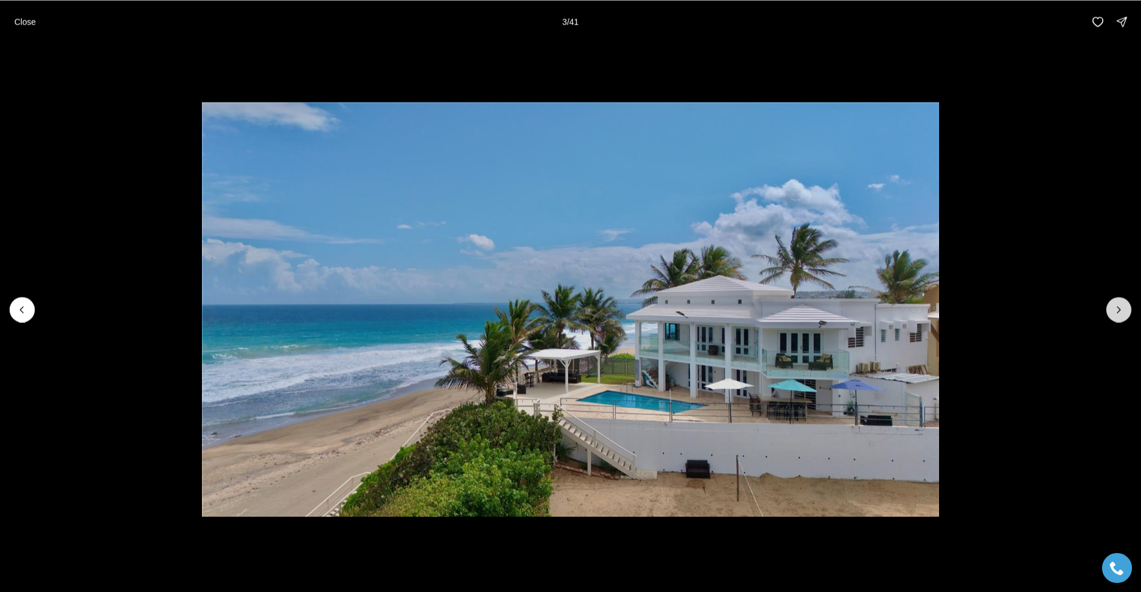
click at [1125, 312] on button "Next slide" at bounding box center [1119, 309] width 25 height 25
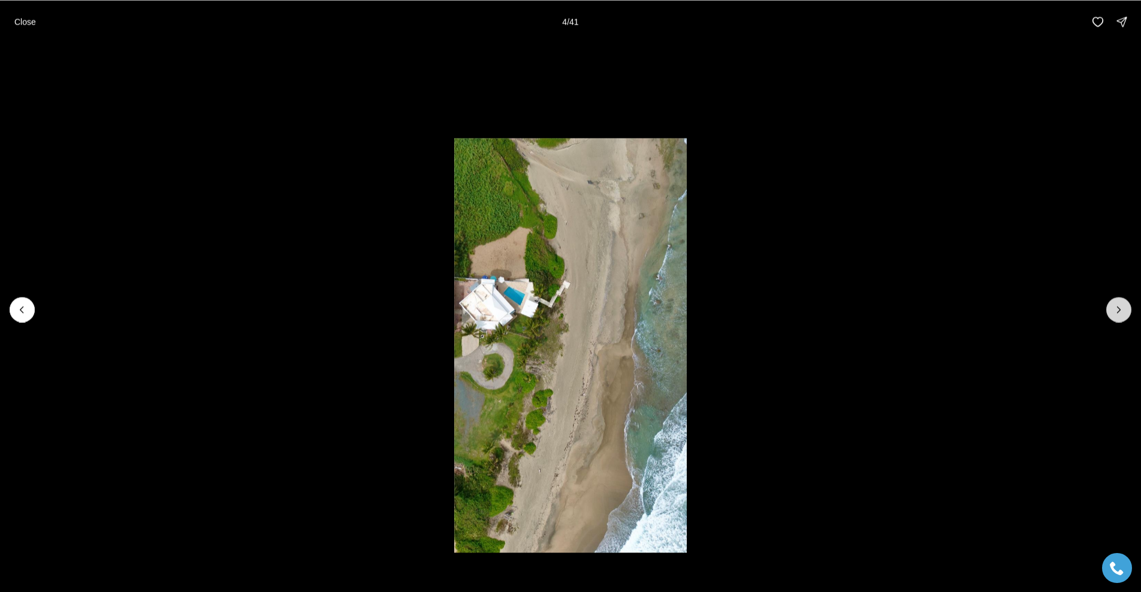
click at [1125, 312] on button "Next slide" at bounding box center [1119, 309] width 25 height 25
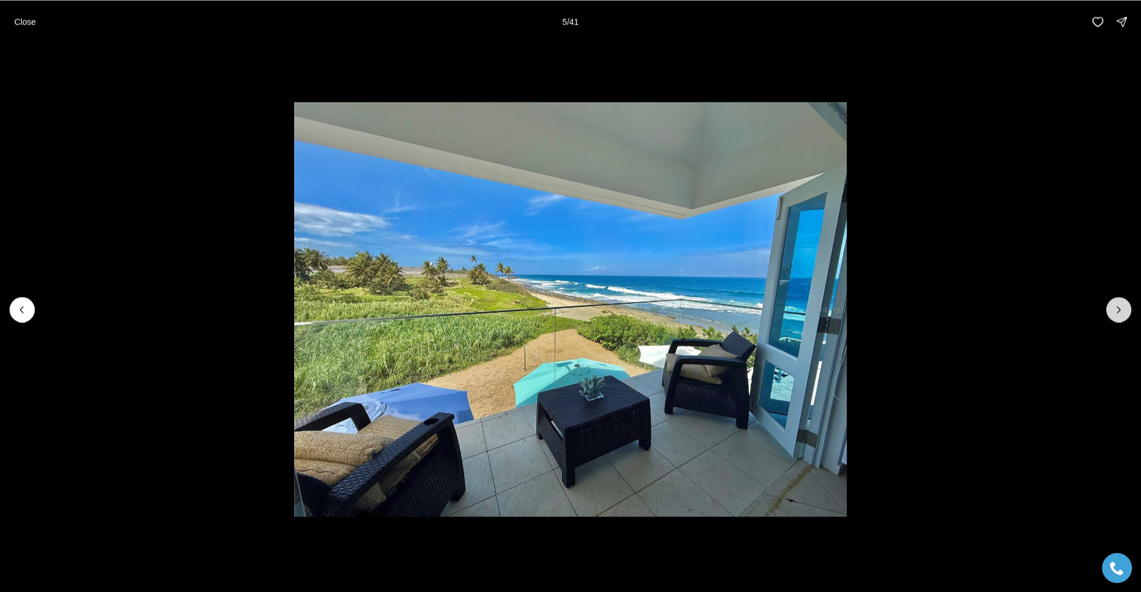
click at [1125, 312] on button "Next slide" at bounding box center [1119, 309] width 25 height 25
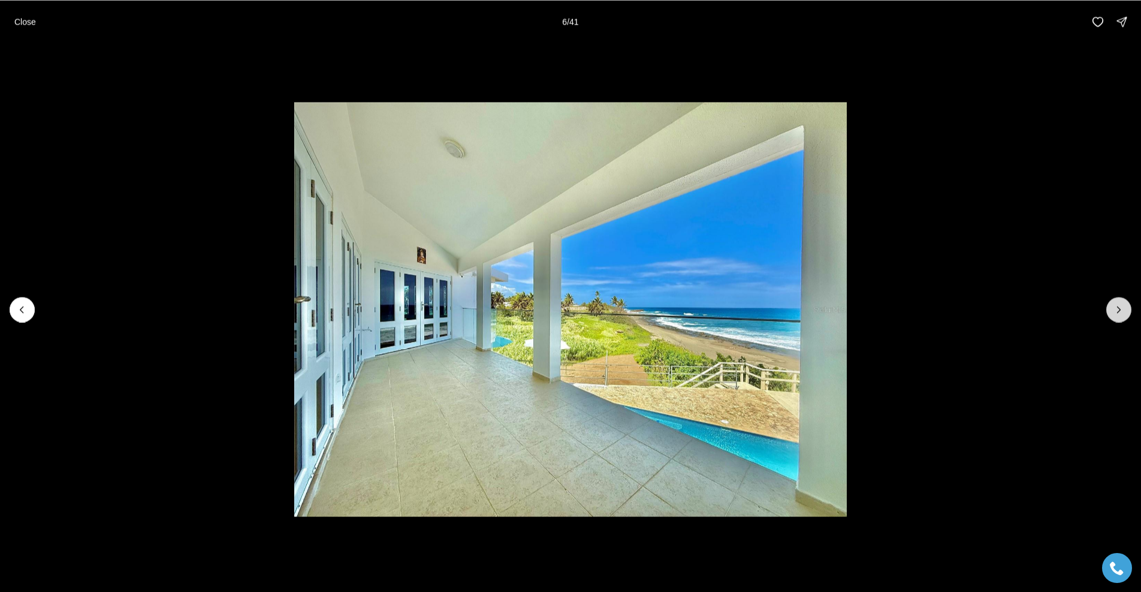
click at [1125, 312] on button "Next slide" at bounding box center [1119, 309] width 25 height 25
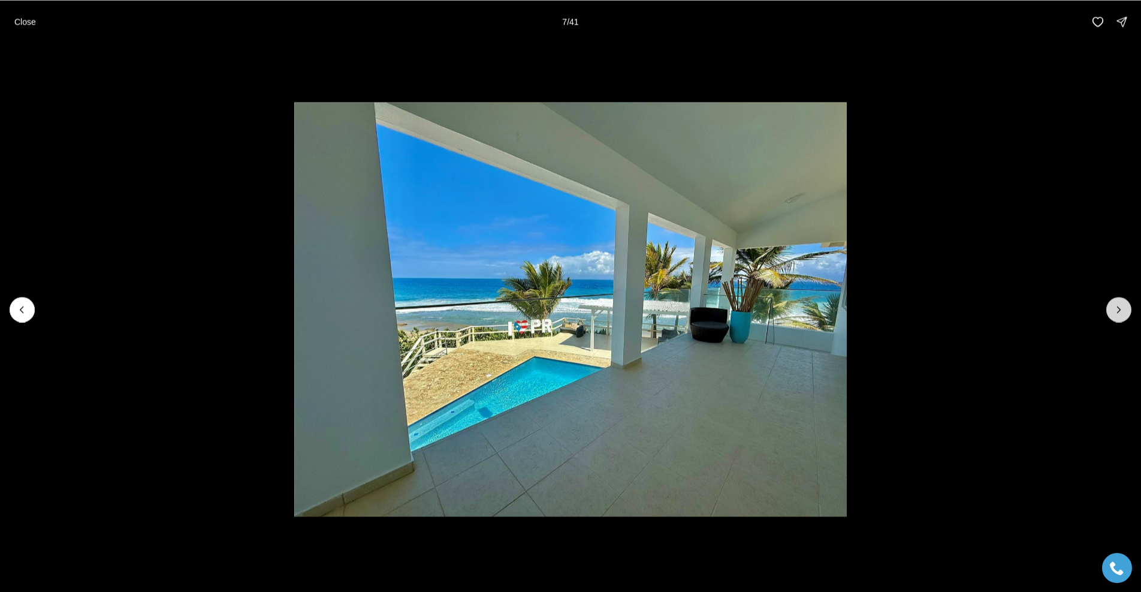
click at [1125, 312] on button "Next slide" at bounding box center [1119, 309] width 25 height 25
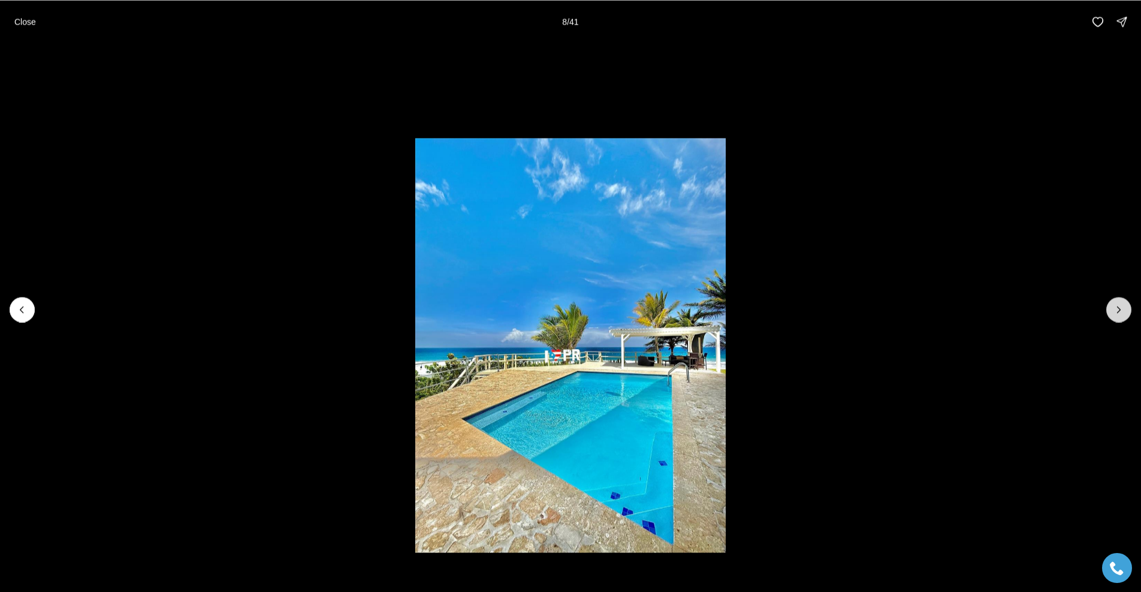
click at [1125, 312] on button "Next slide" at bounding box center [1119, 309] width 25 height 25
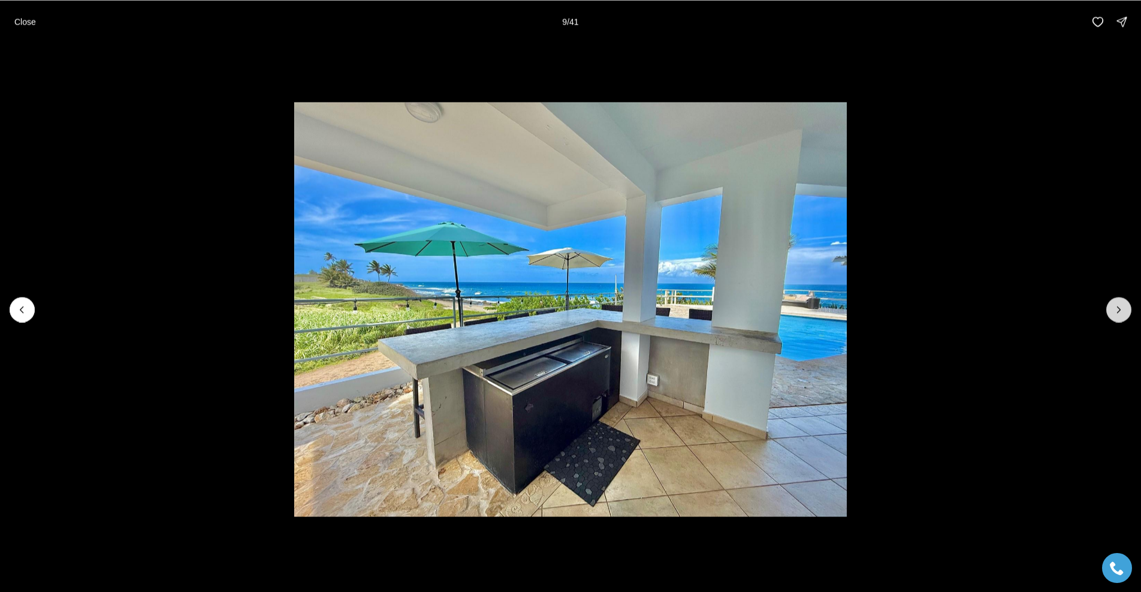
click at [1125, 312] on button "Next slide" at bounding box center [1119, 309] width 25 height 25
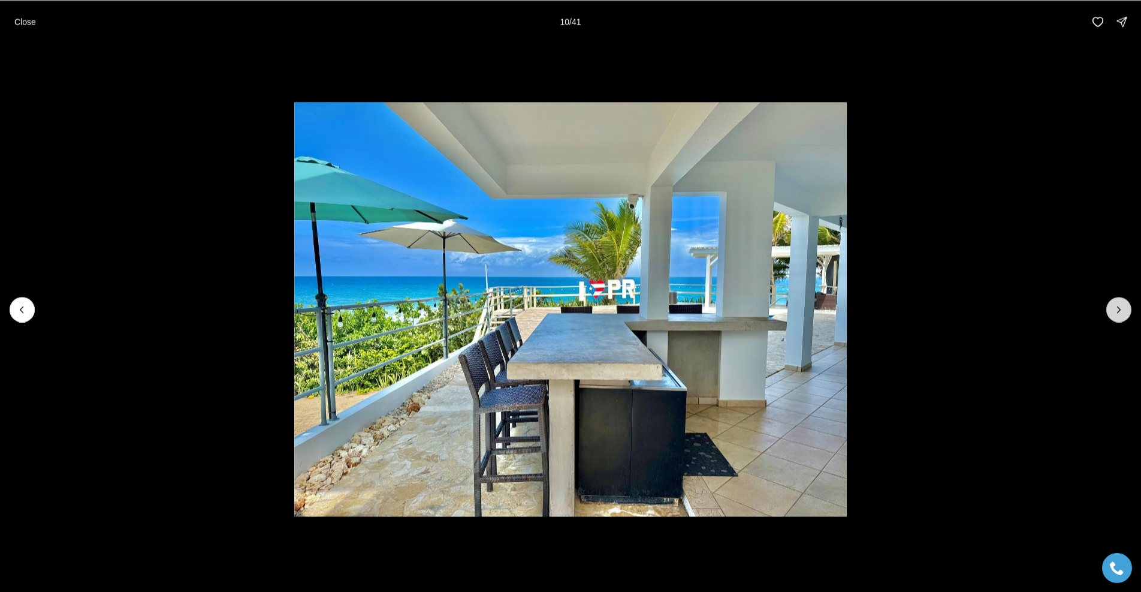
click at [1125, 312] on button "Next slide" at bounding box center [1119, 309] width 25 height 25
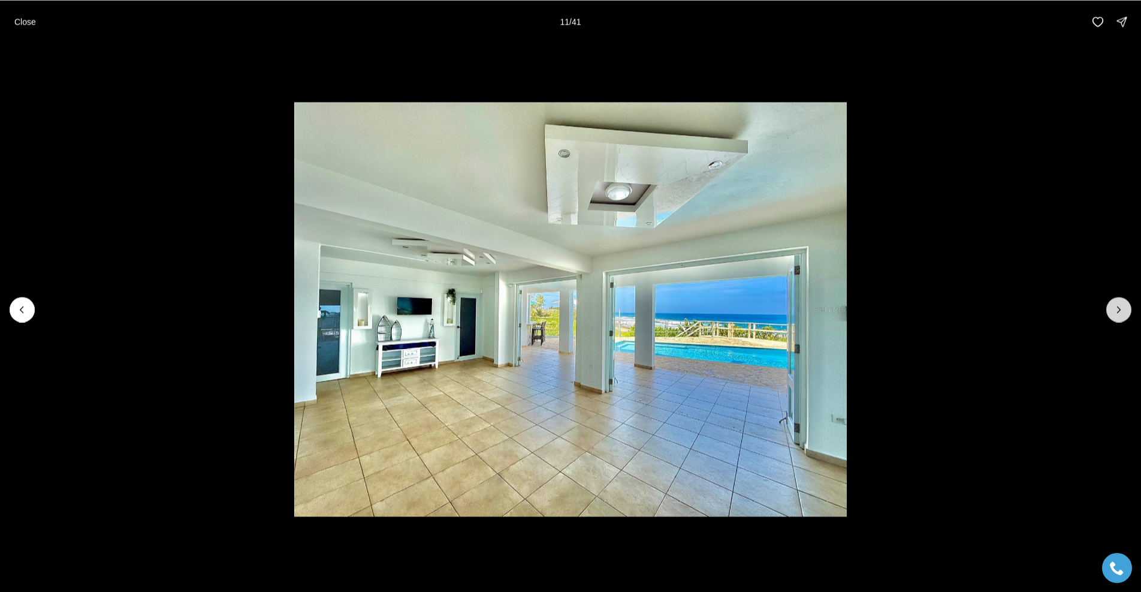
click at [1125, 312] on button "Next slide" at bounding box center [1119, 309] width 25 height 25
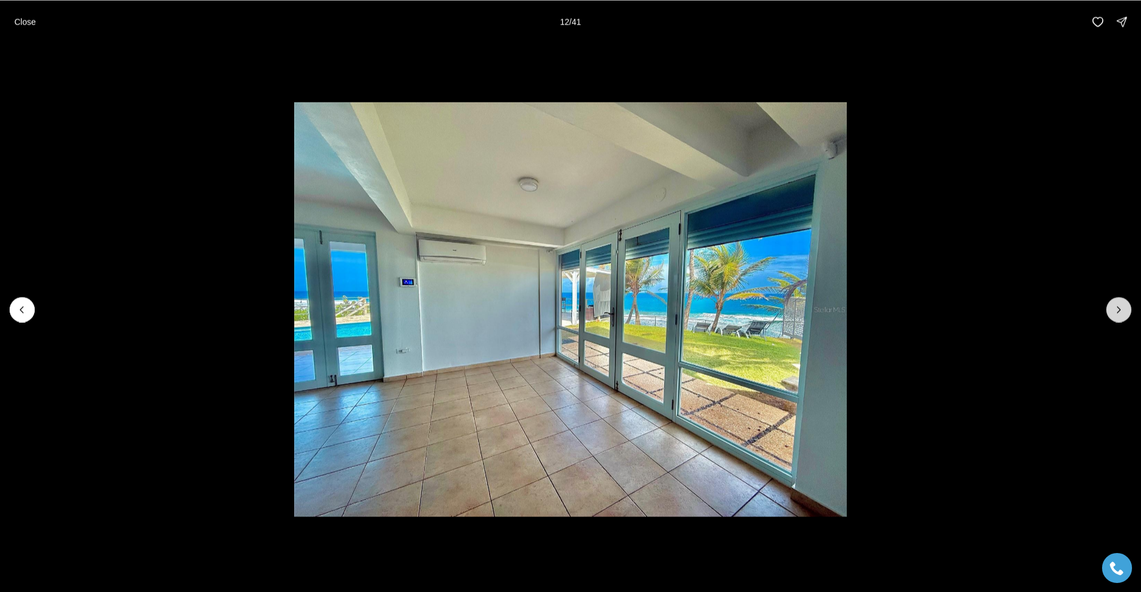
click at [1125, 312] on button "Next slide" at bounding box center [1119, 309] width 25 height 25
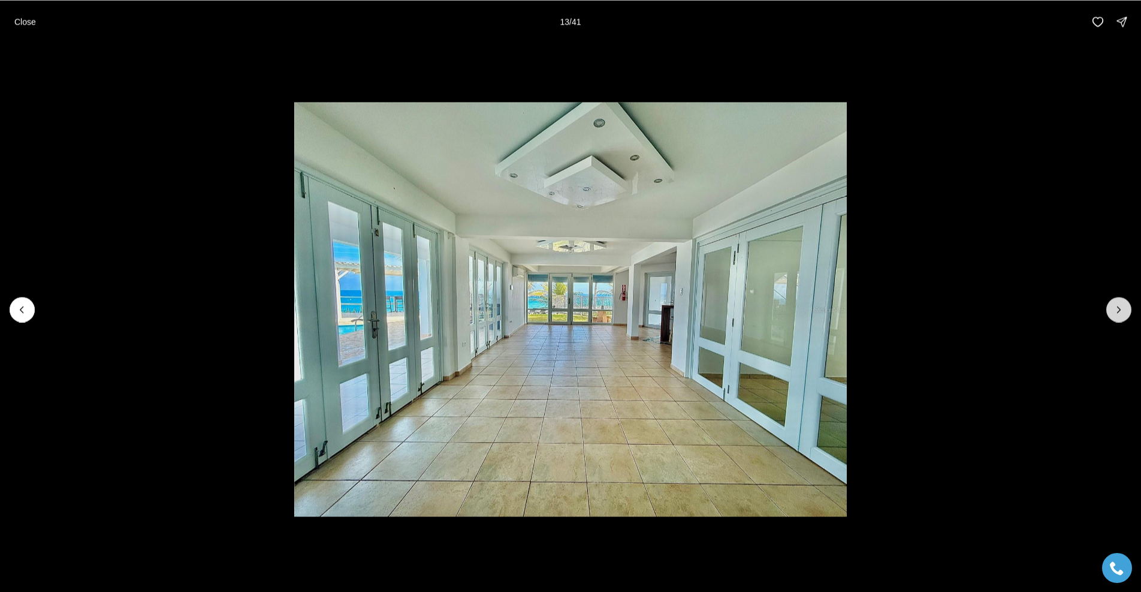
click at [1125, 312] on button "Next slide" at bounding box center [1119, 309] width 25 height 25
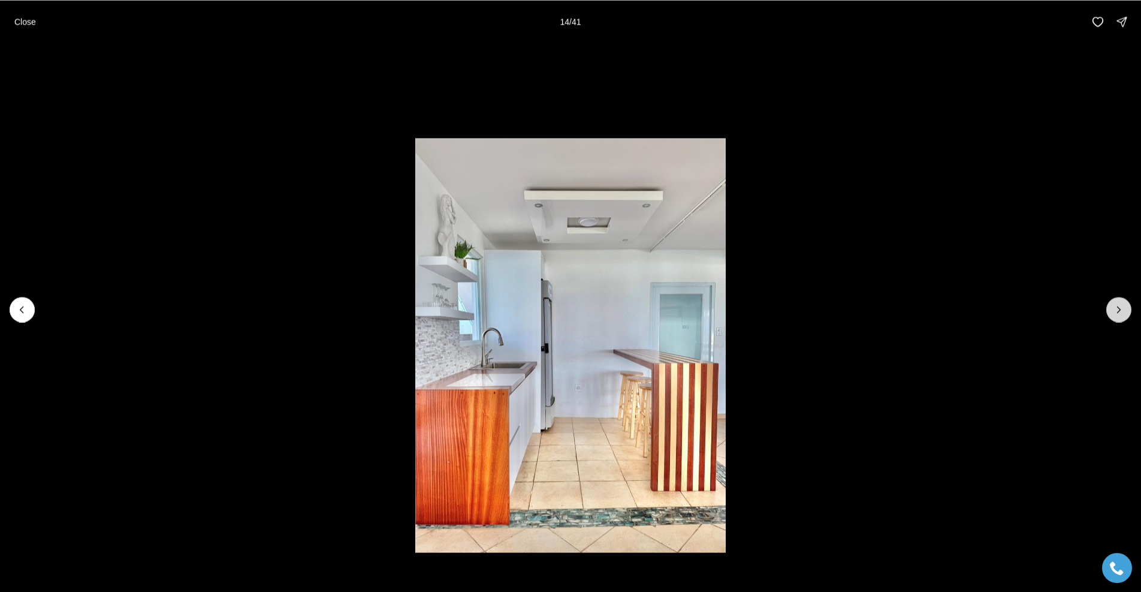
click at [1125, 312] on button "Next slide" at bounding box center [1119, 309] width 25 height 25
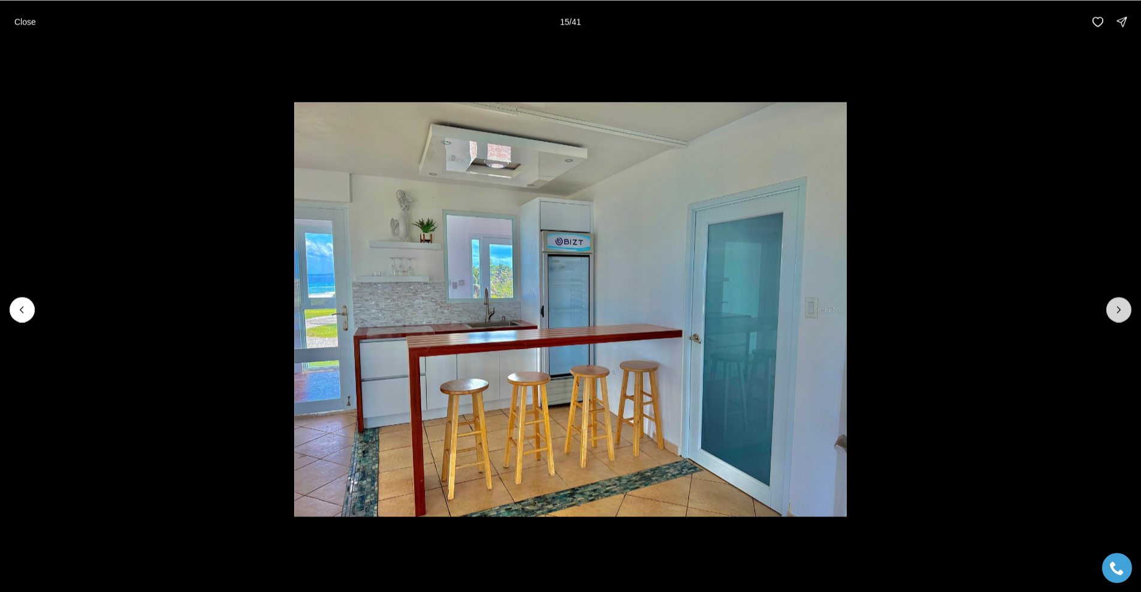
click at [1125, 312] on button "Next slide" at bounding box center [1119, 309] width 25 height 25
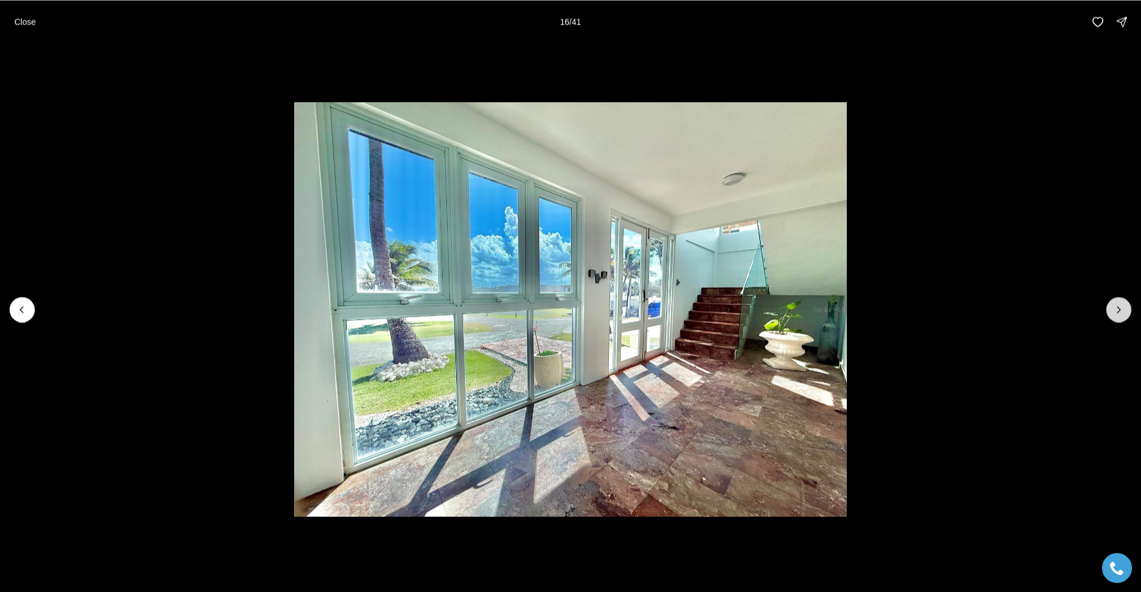
click at [1126, 312] on button "Next slide" at bounding box center [1119, 309] width 25 height 25
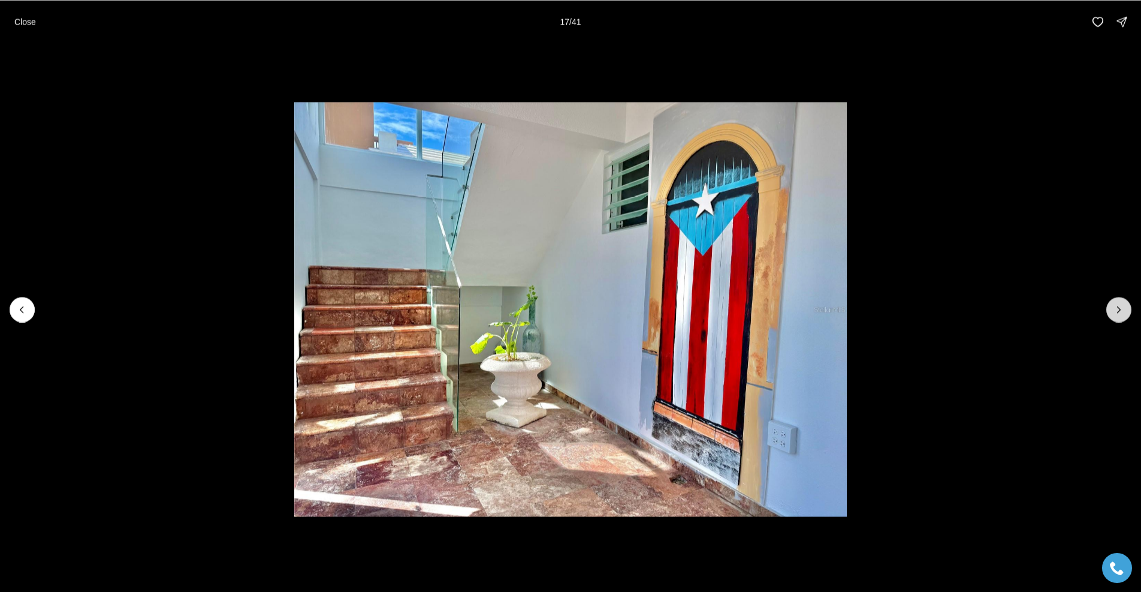
click at [1126, 312] on button "Next slide" at bounding box center [1119, 309] width 25 height 25
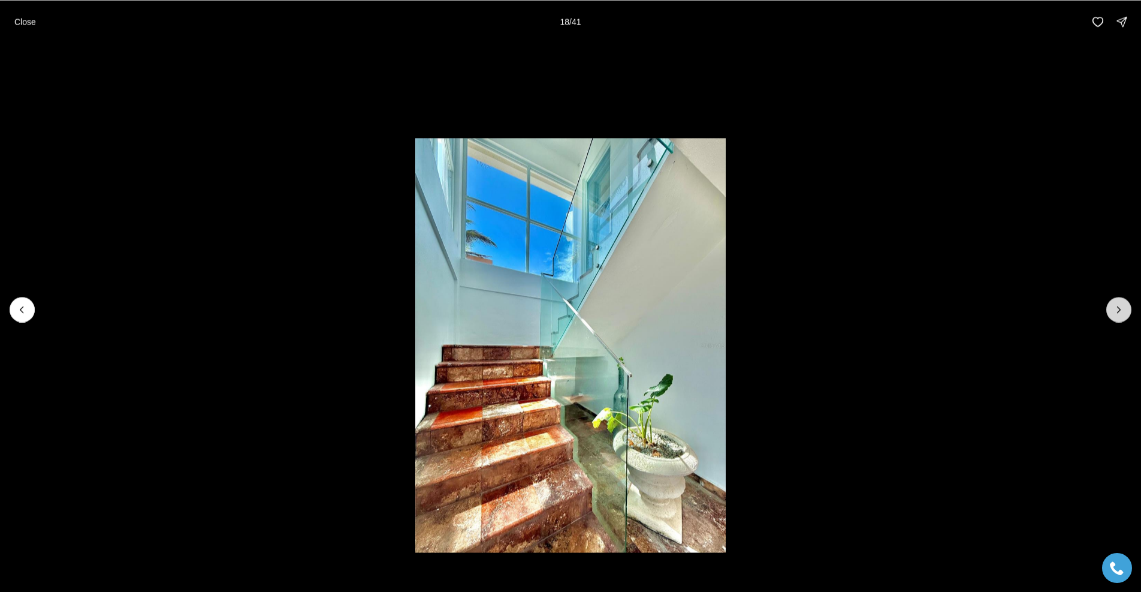
click at [1126, 312] on button "Next slide" at bounding box center [1119, 309] width 25 height 25
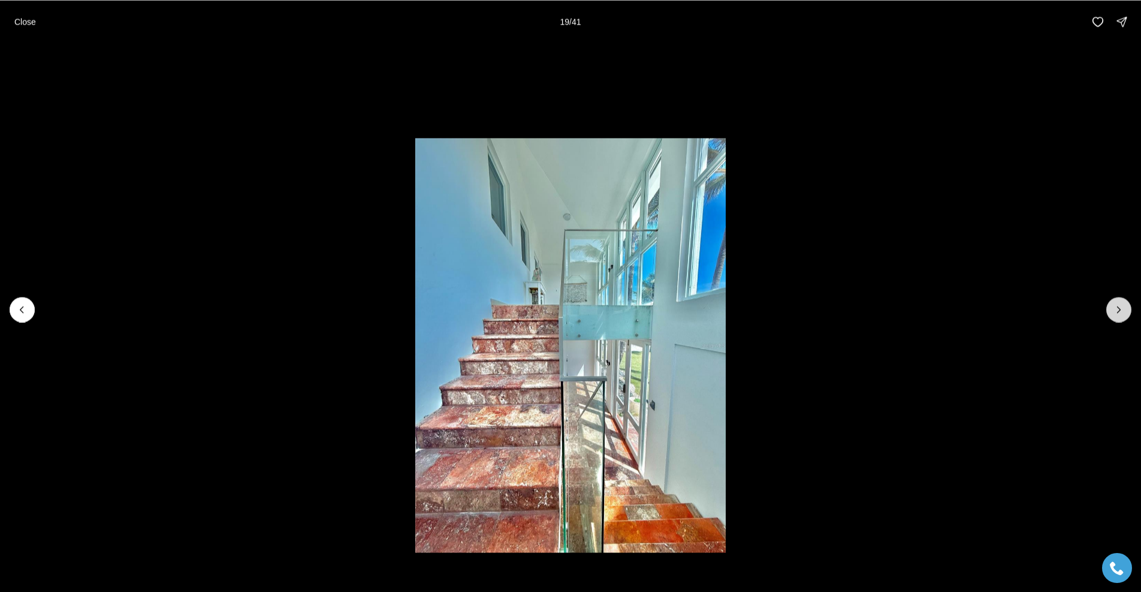
click at [1126, 312] on button "Next slide" at bounding box center [1119, 309] width 25 height 25
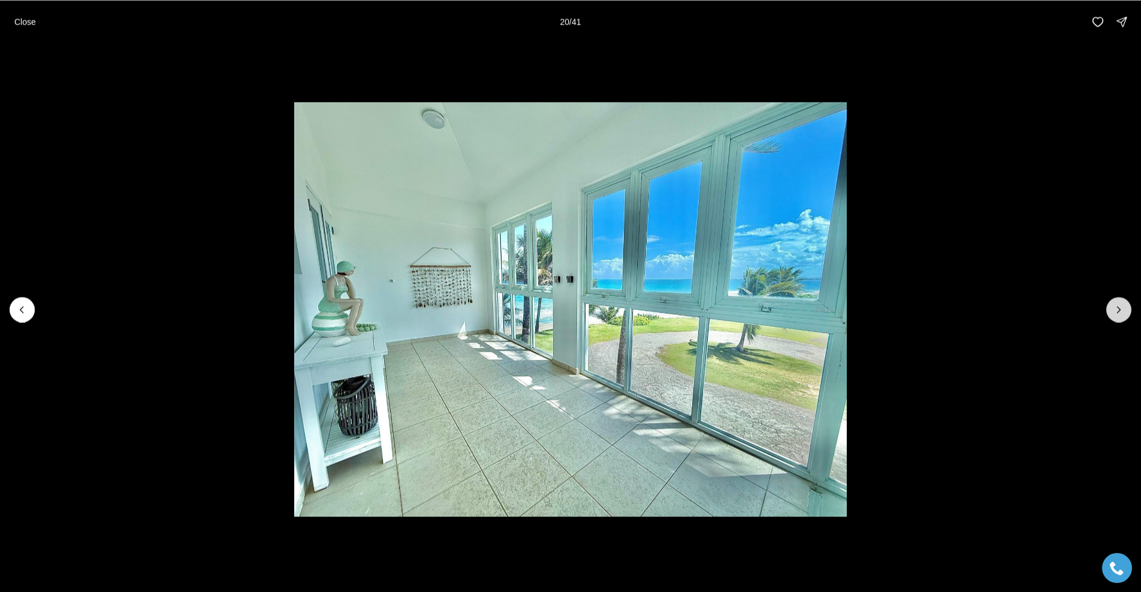
click at [1126, 312] on button "Next slide" at bounding box center [1119, 309] width 25 height 25
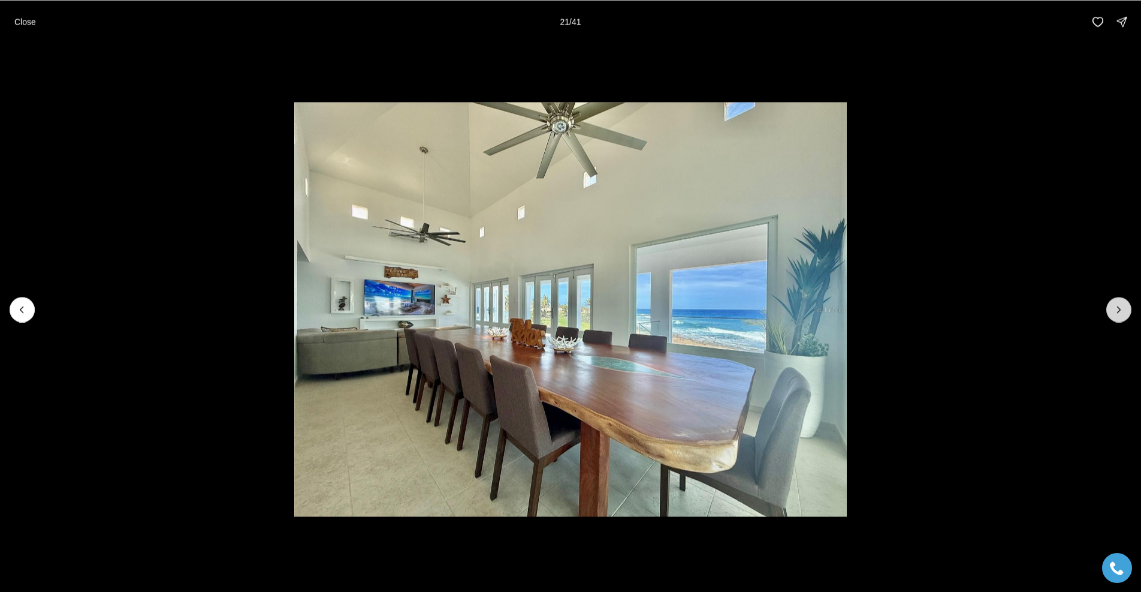
click at [1126, 312] on button "Next slide" at bounding box center [1119, 309] width 25 height 25
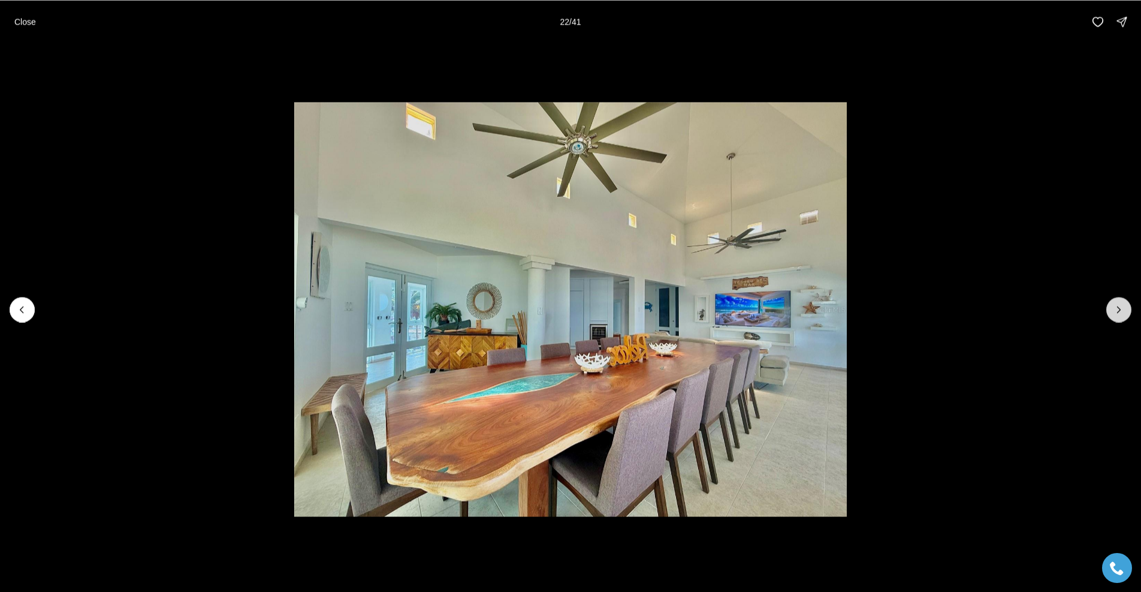
click at [1126, 312] on button "Next slide" at bounding box center [1119, 309] width 25 height 25
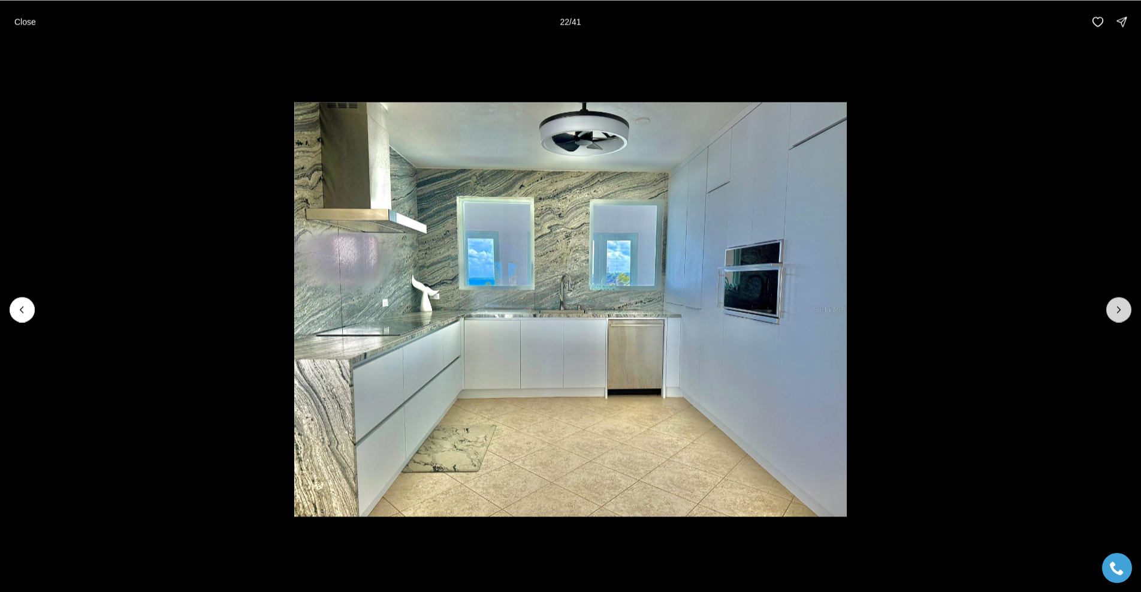
click at [1126, 312] on button "Next slide" at bounding box center [1119, 309] width 25 height 25
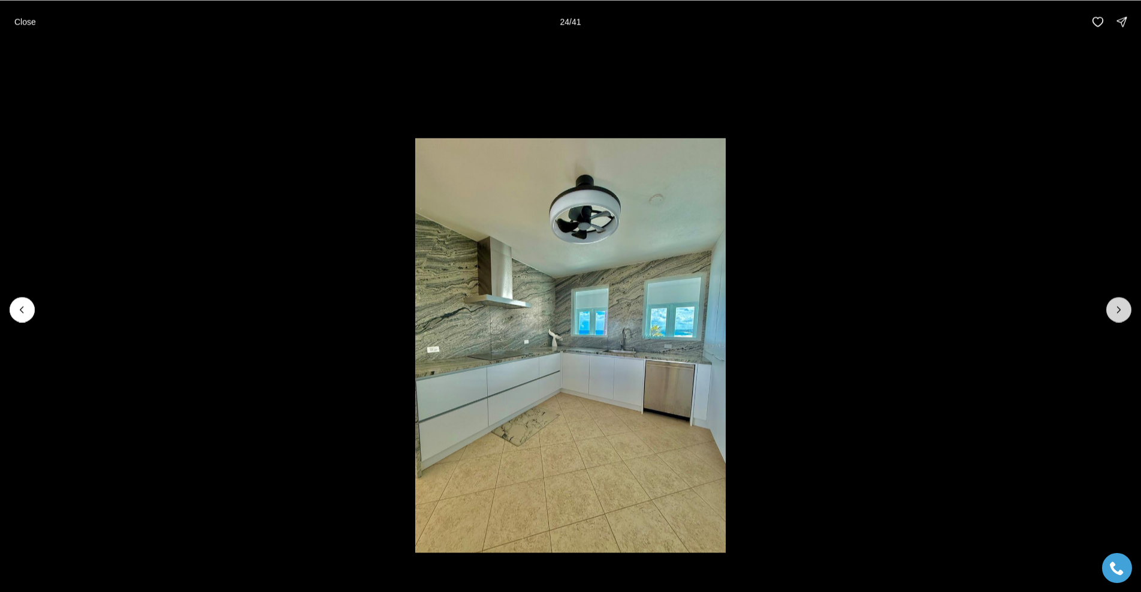
click at [1126, 312] on button "Next slide" at bounding box center [1119, 309] width 25 height 25
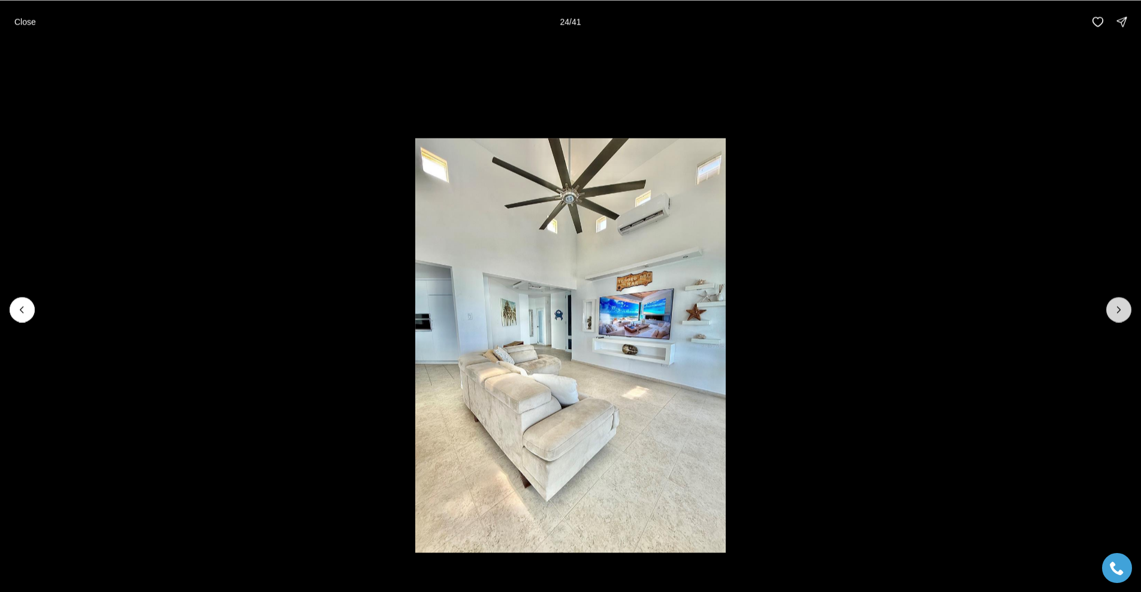
click at [1126, 312] on button "Next slide" at bounding box center [1119, 309] width 25 height 25
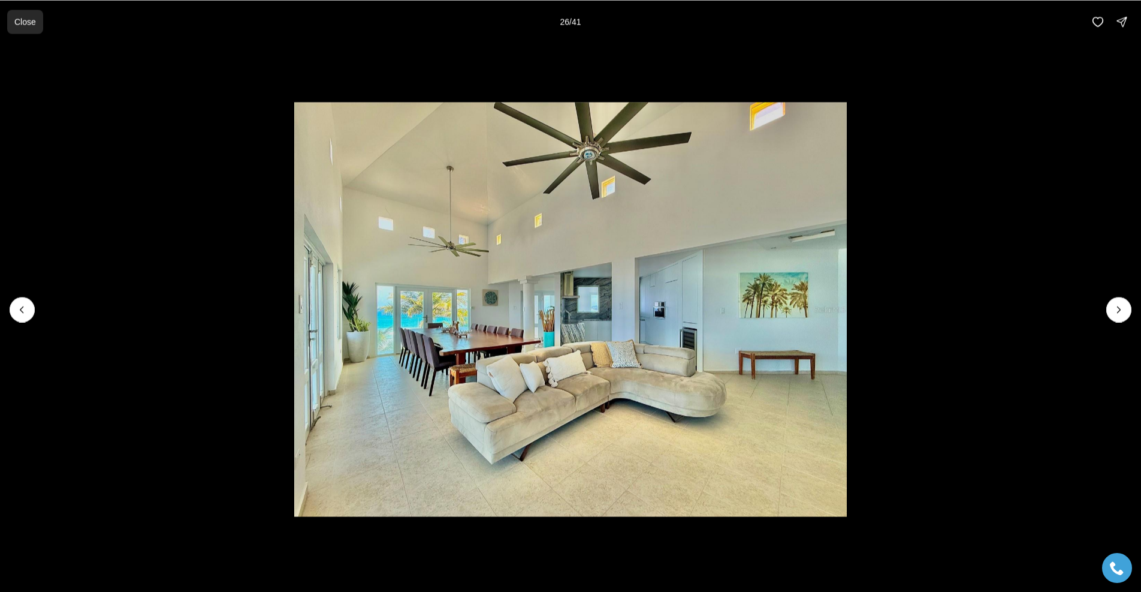
click at [25, 25] on p "Close" at bounding box center [25, 22] width 22 height 10
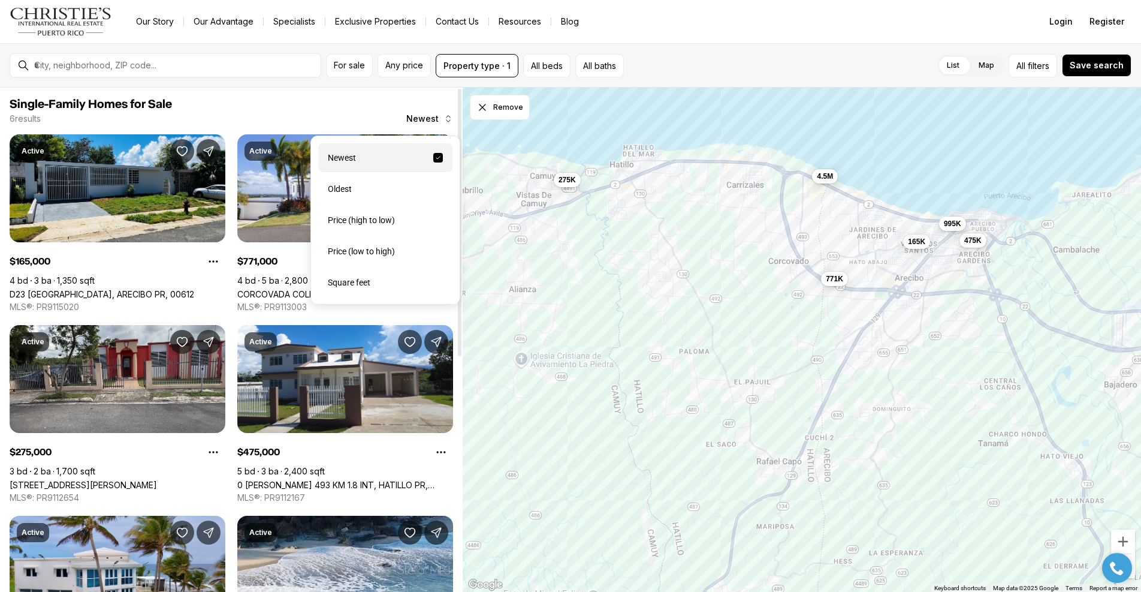
click at [426, 122] on span "Newest" at bounding box center [422, 119] width 32 height 10
click at [287, 105] on span "Single-Family Homes for Sale" at bounding box center [232, 104] width 444 height 14
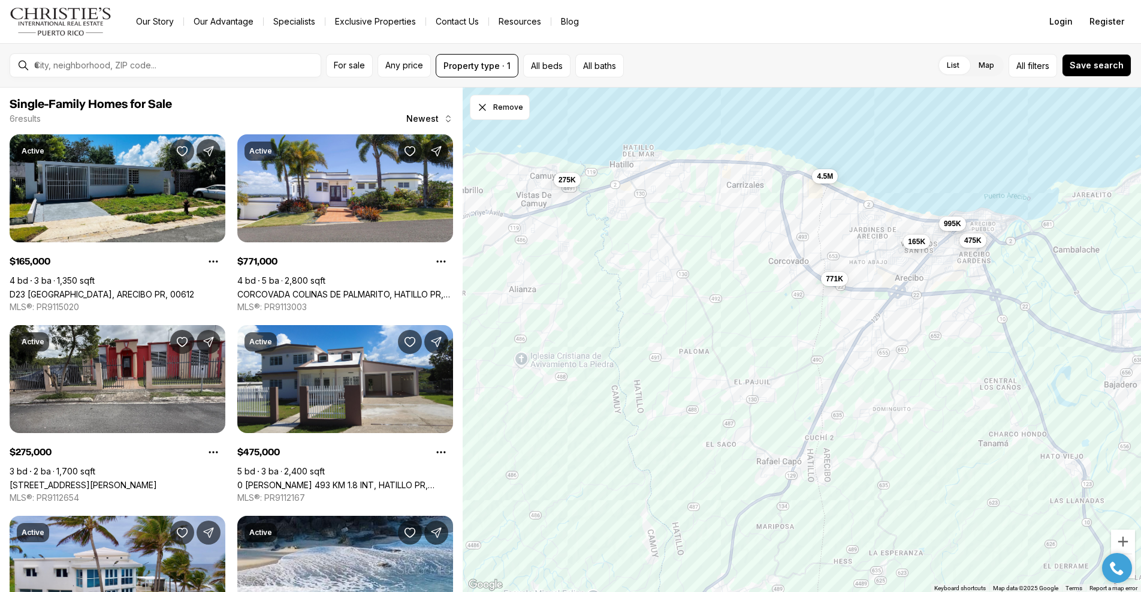
click at [107, 58] on div at bounding box center [174, 65] width 291 height 20
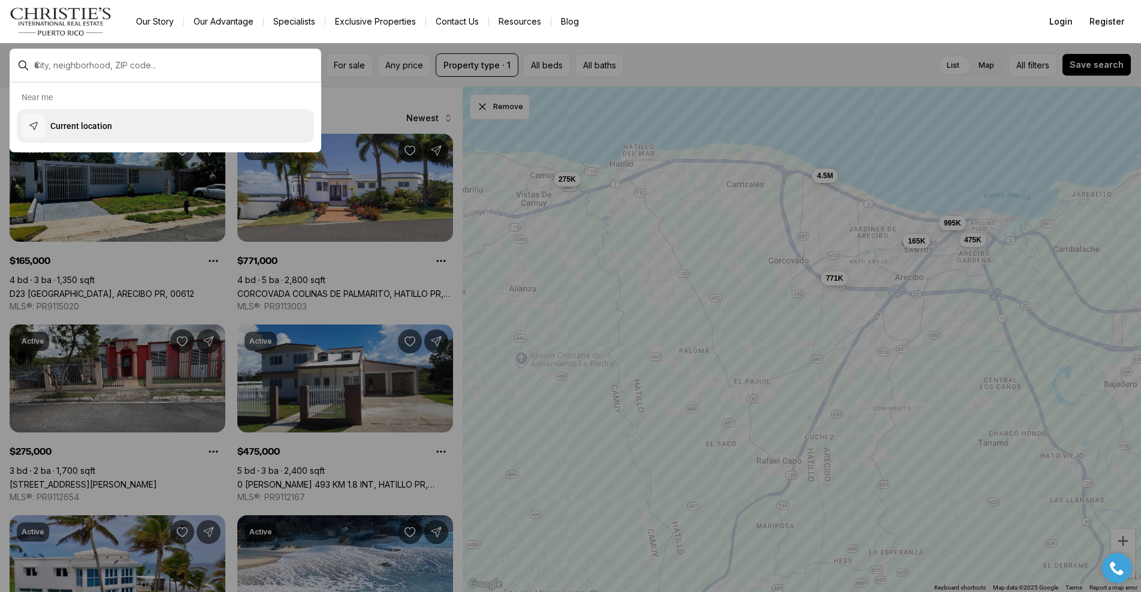
click at [105, 120] on p "Current location" at bounding box center [81, 126] width 62 height 12
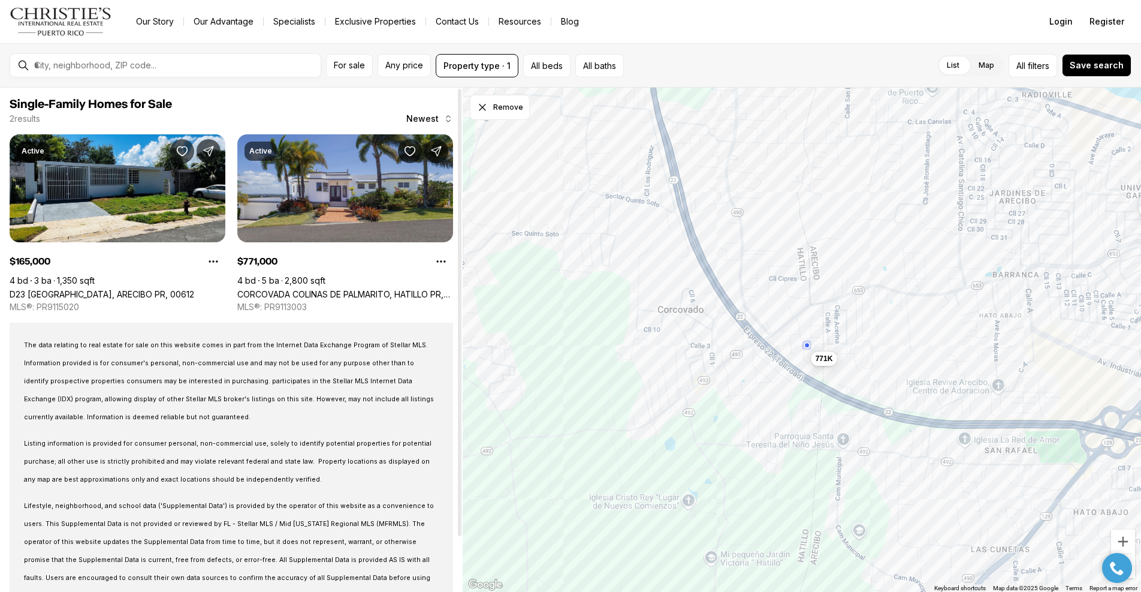
click at [369, 289] on link "CORCOVADA COLINAS DE PALMARITO, HATILLO PR, 00659" at bounding box center [345, 294] width 216 height 10
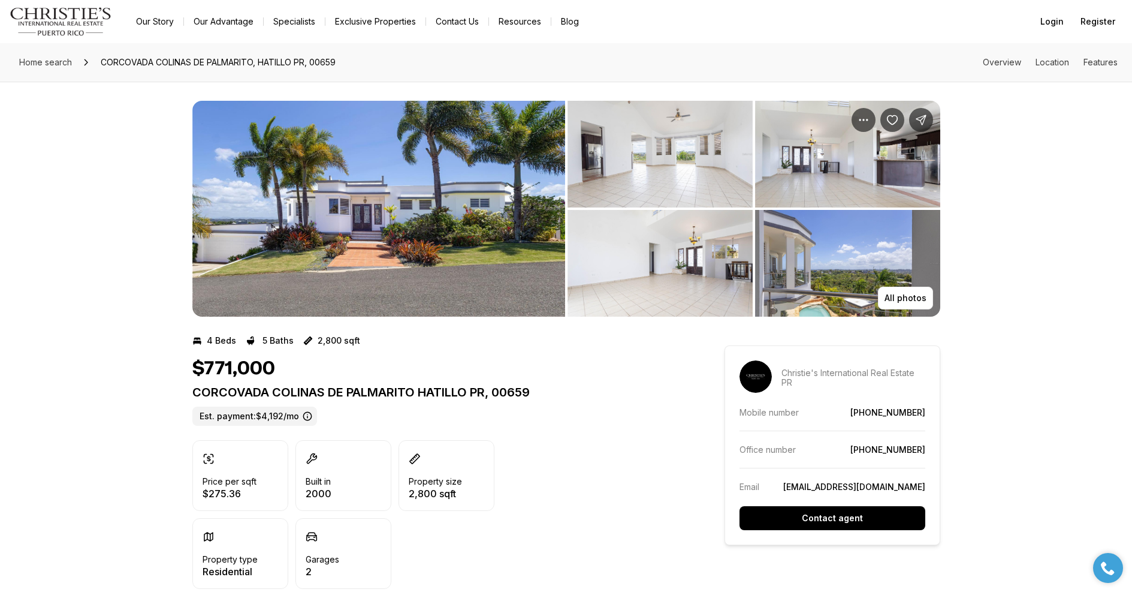
click at [593, 185] on img "View image gallery" at bounding box center [660, 154] width 185 height 107
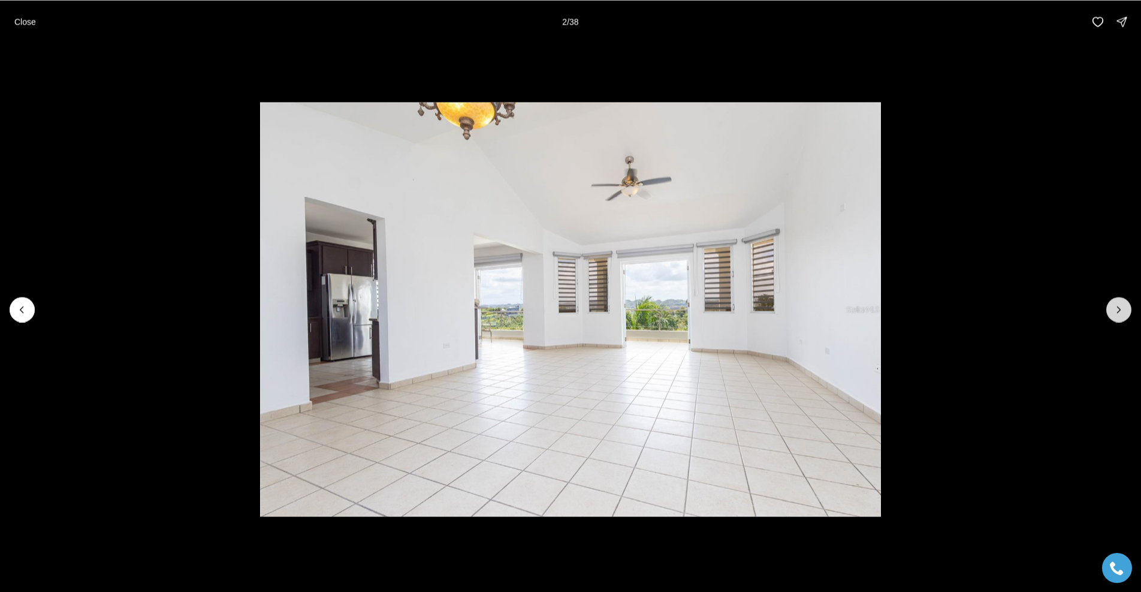
click at [1111, 308] on button "Next slide" at bounding box center [1119, 309] width 25 height 25
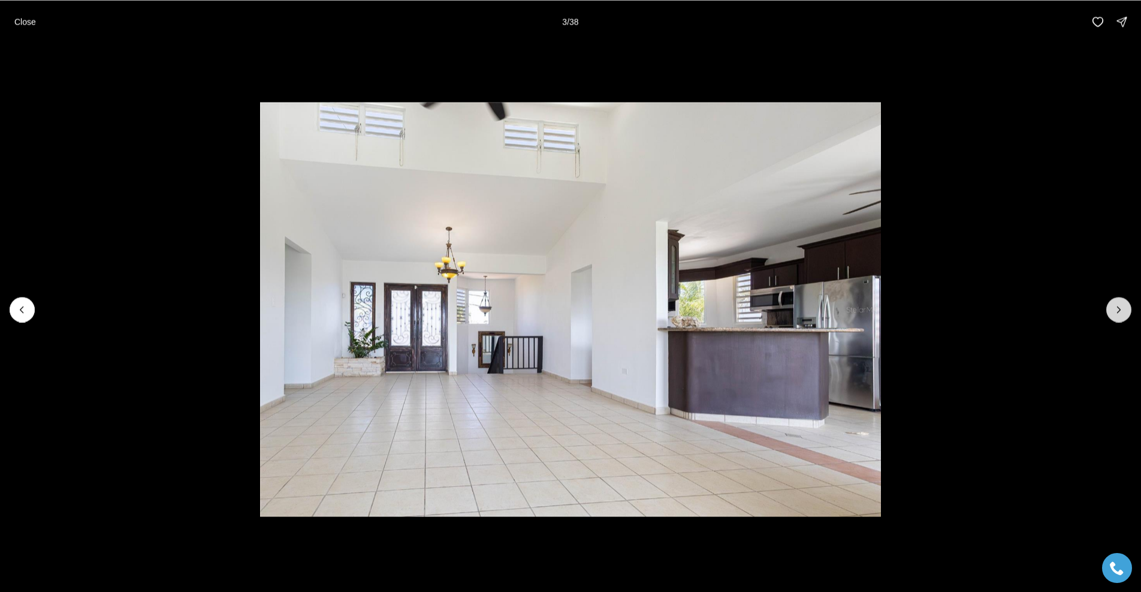
click at [1112, 308] on button "Next slide" at bounding box center [1119, 309] width 25 height 25
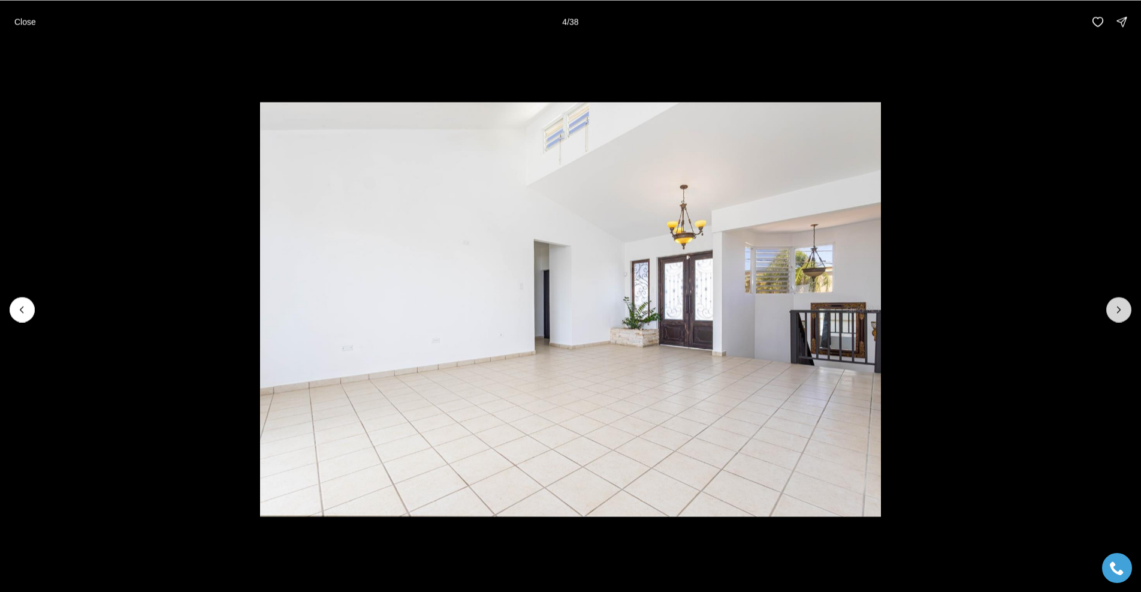
click at [1112, 308] on button "Next slide" at bounding box center [1119, 309] width 25 height 25
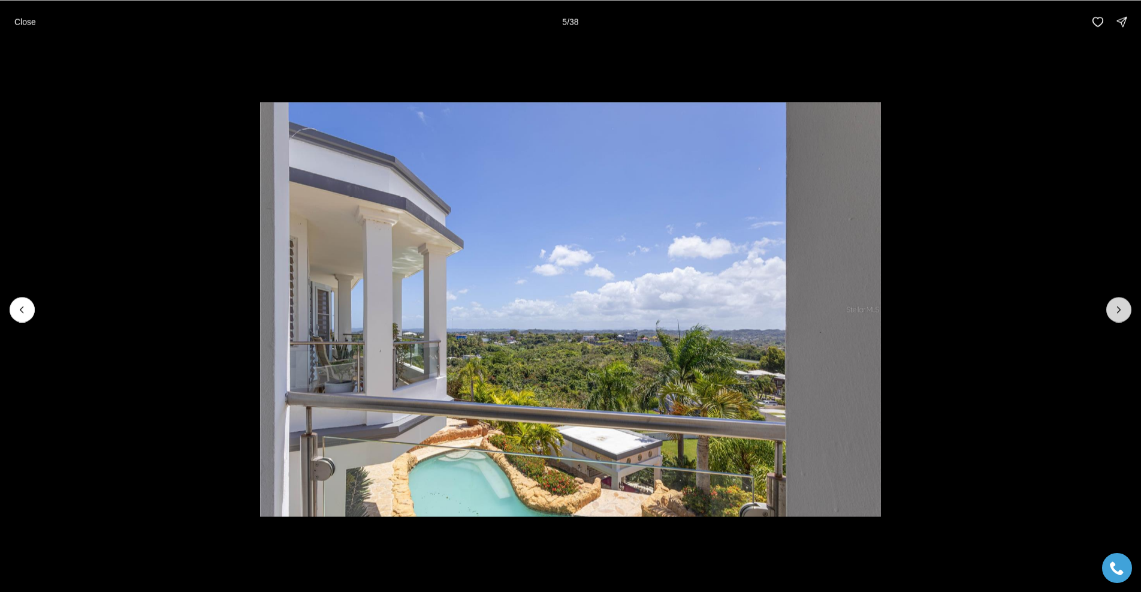
click at [1112, 308] on button "Next slide" at bounding box center [1119, 309] width 25 height 25
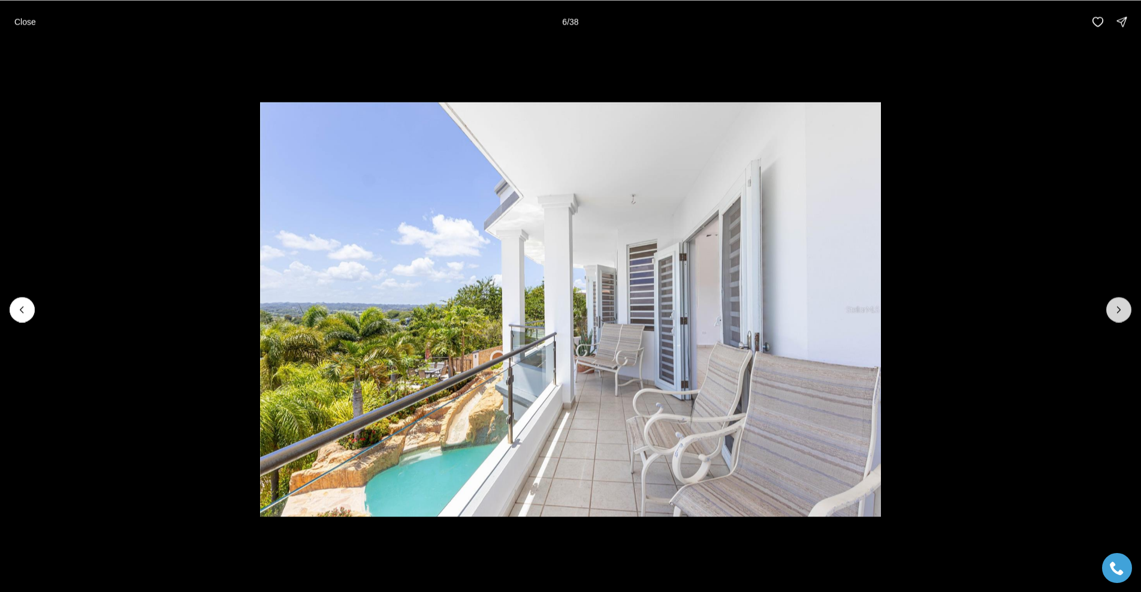
click at [1112, 308] on button "Next slide" at bounding box center [1119, 309] width 25 height 25
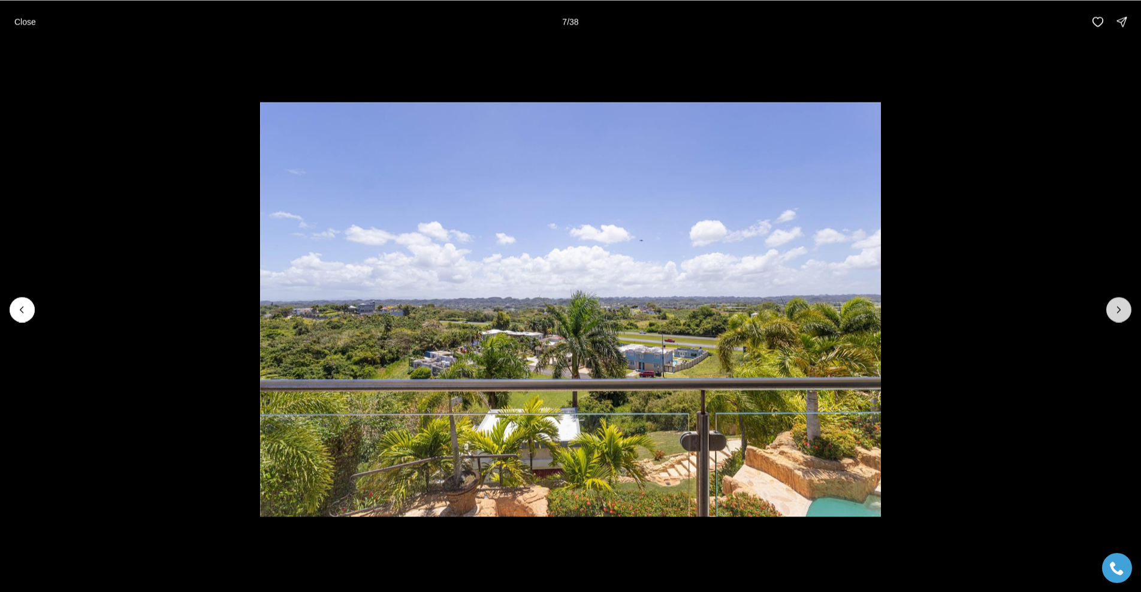
click at [1112, 308] on button "Next slide" at bounding box center [1119, 309] width 25 height 25
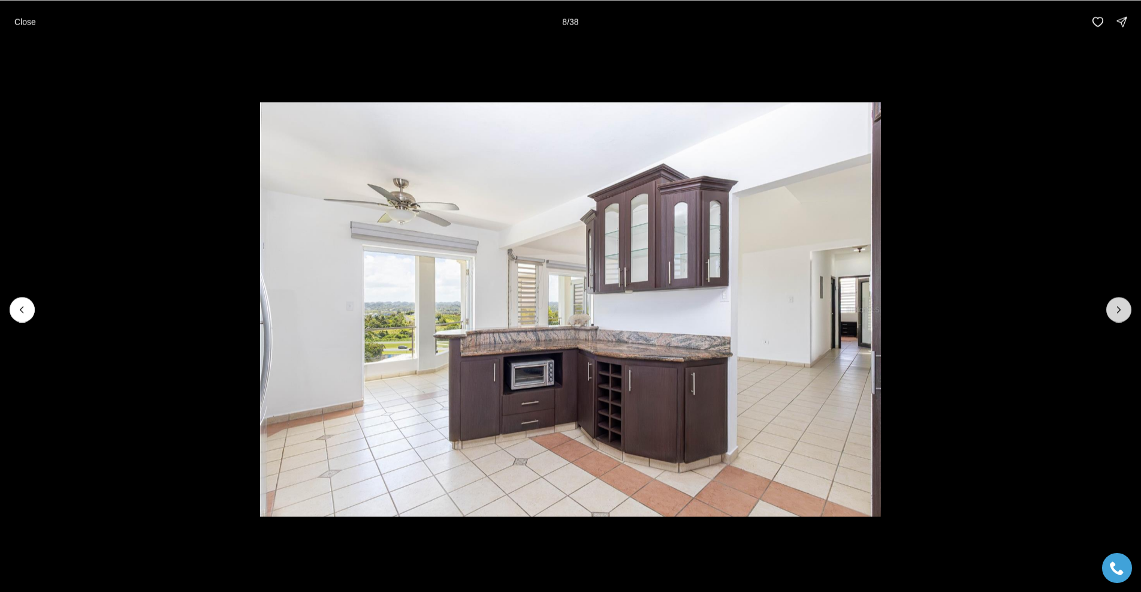
click at [1112, 308] on button "Next slide" at bounding box center [1119, 309] width 25 height 25
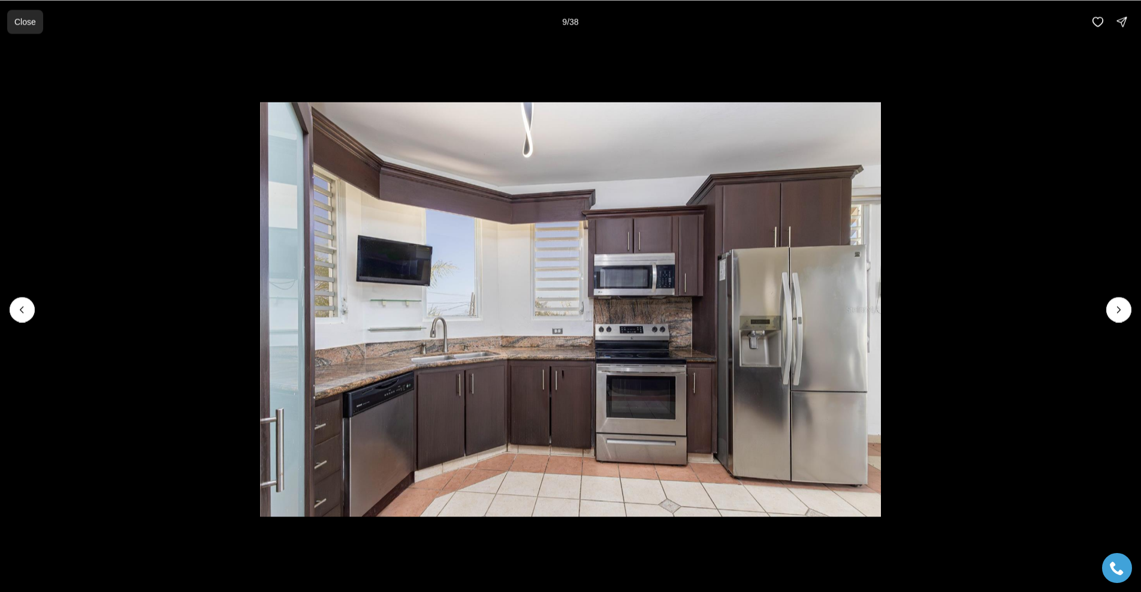
click at [18, 21] on p "Close" at bounding box center [25, 22] width 22 height 10
